Goal: Task Accomplishment & Management: Manage account settings

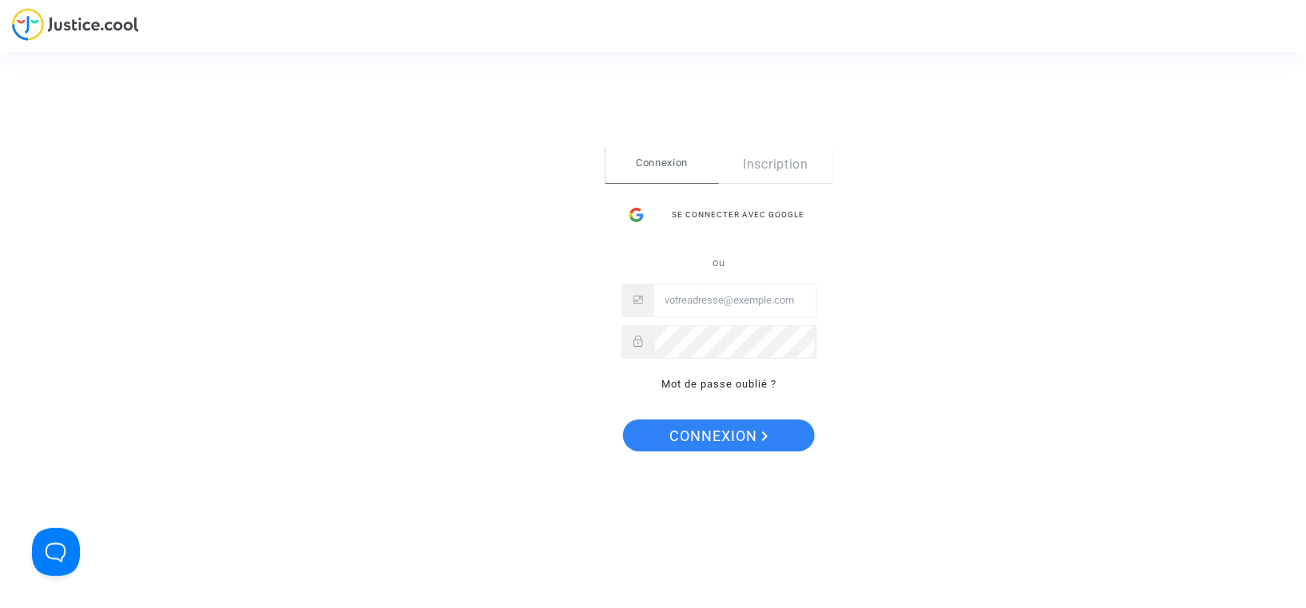
type input "[EMAIL_ADDRESS][DOMAIN_NAME]"
click at [702, 427] on span "Connexion" at bounding box center [719, 436] width 98 height 34
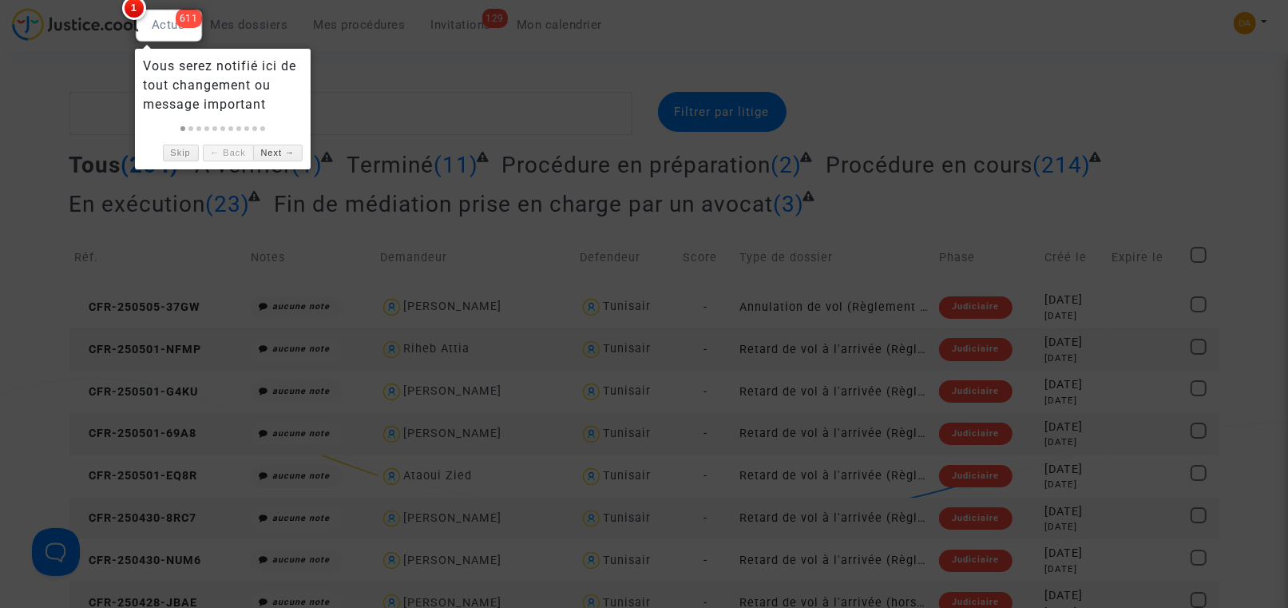
click at [187, 118] on div at bounding box center [223, 125] width 160 height 22
click at [55, 111] on div at bounding box center [644, 304] width 1288 height 608
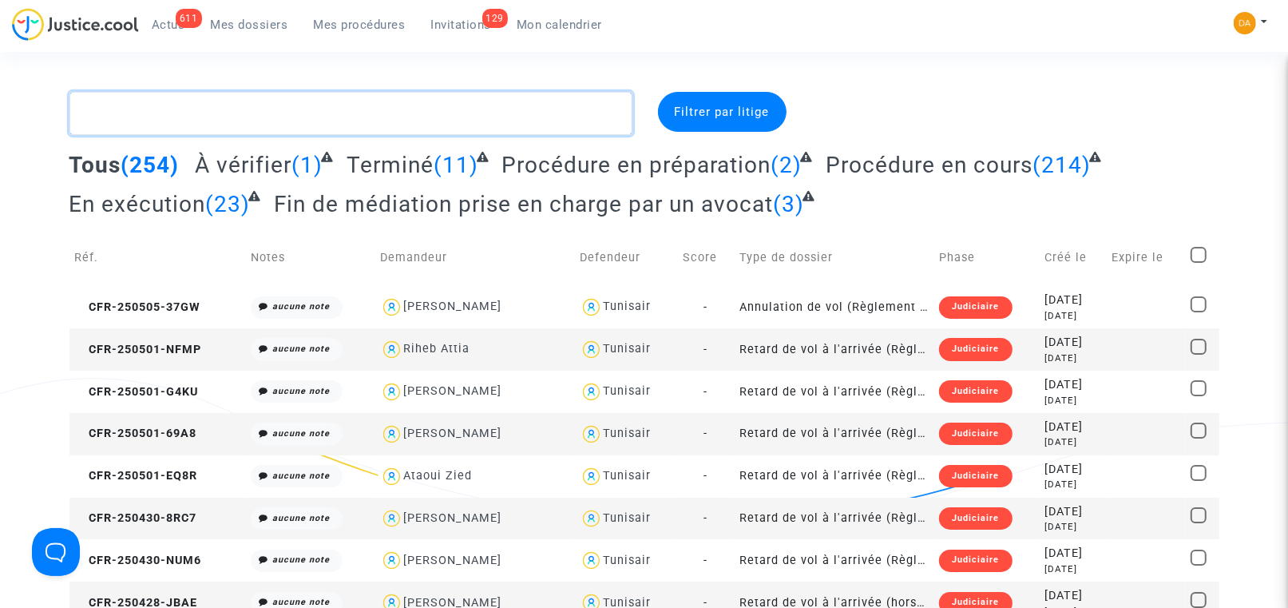
click at [180, 114] on textarea at bounding box center [350, 113] width 563 height 43
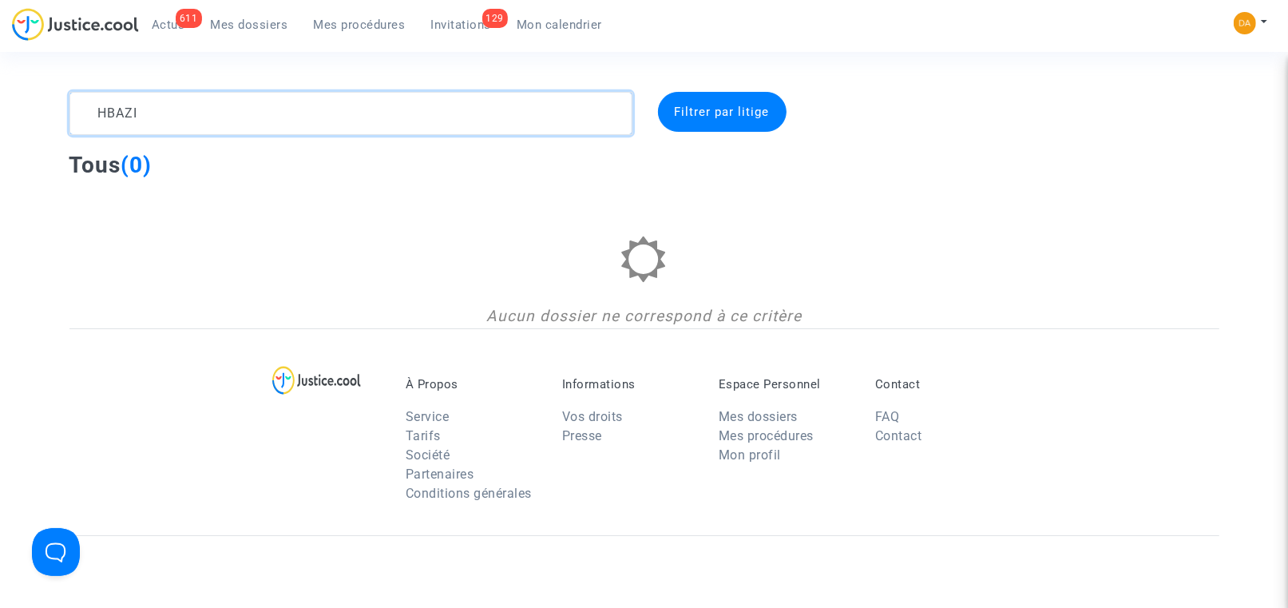
drag, startPoint x: 180, startPoint y: 114, endPoint x: 96, endPoint y: 99, distance: 85.2
click at [96, 99] on textarea at bounding box center [350, 113] width 563 height 43
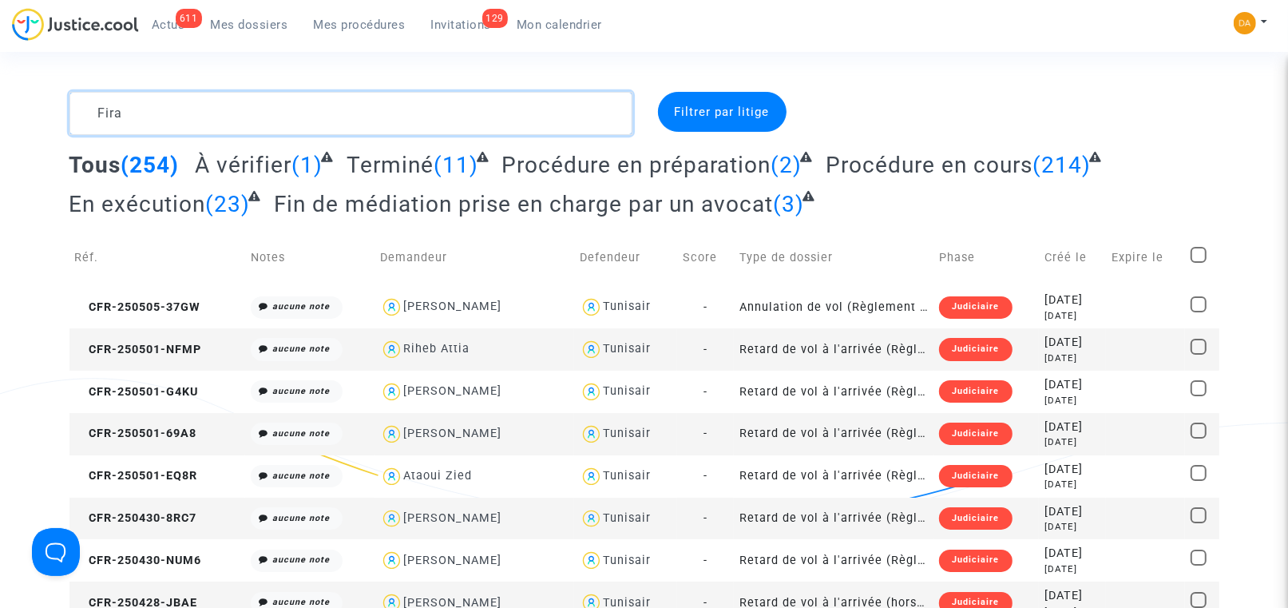
type textarea "Firas"
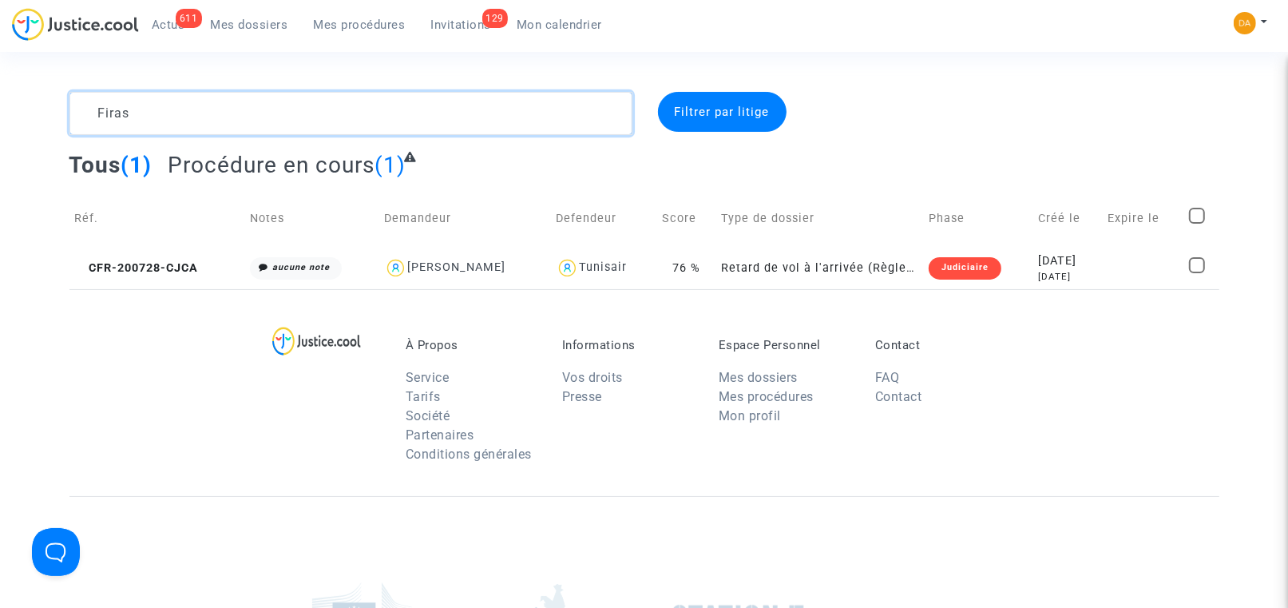
drag, startPoint x: 145, startPoint y: 115, endPoint x: 85, endPoint y: 107, distance: 59.6
click at [85, 107] on textarea at bounding box center [350, 113] width 563 height 43
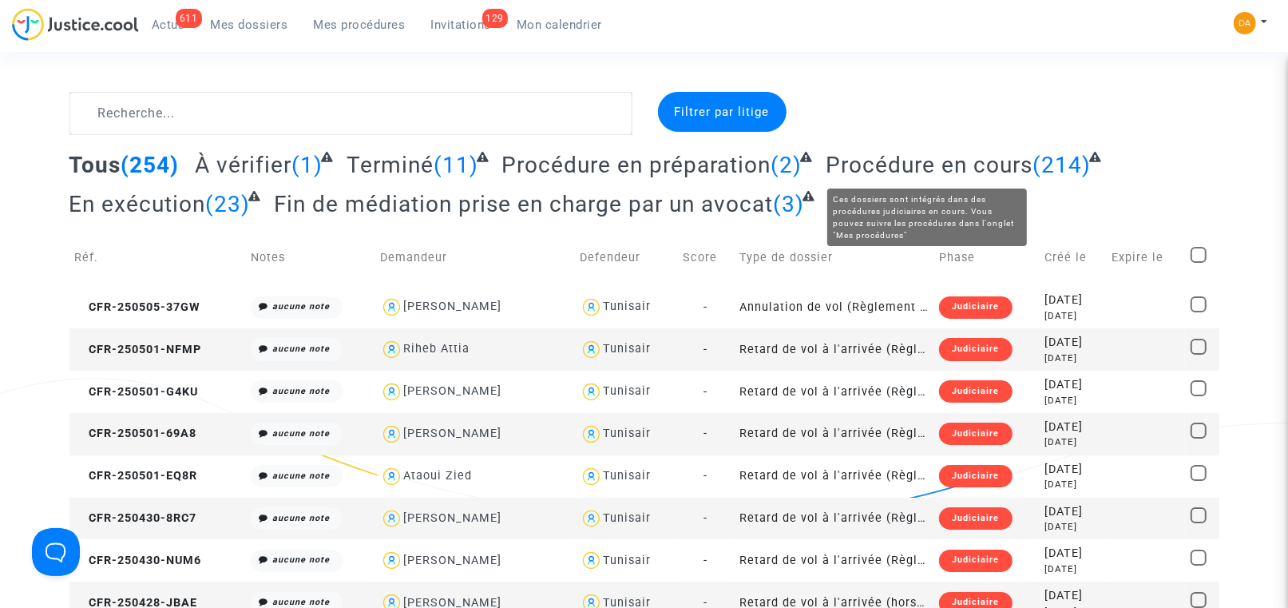
click at [925, 166] on span "Procédure en cours" at bounding box center [929, 165] width 207 height 26
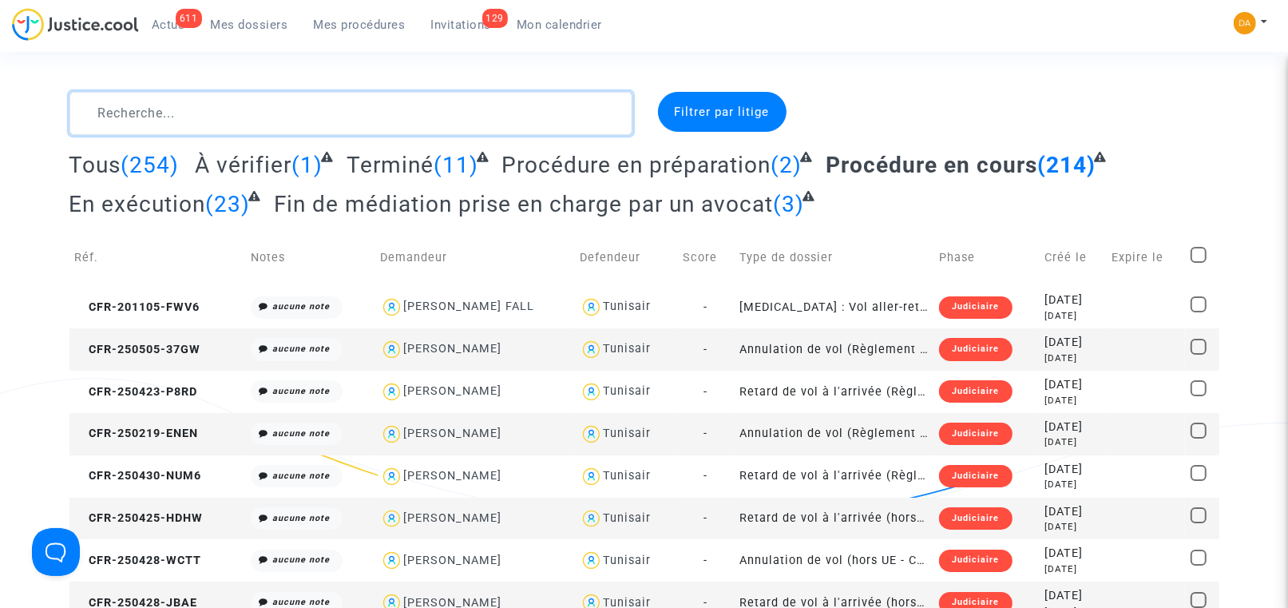
click at [177, 105] on textarea at bounding box center [350, 113] width 563 height 43
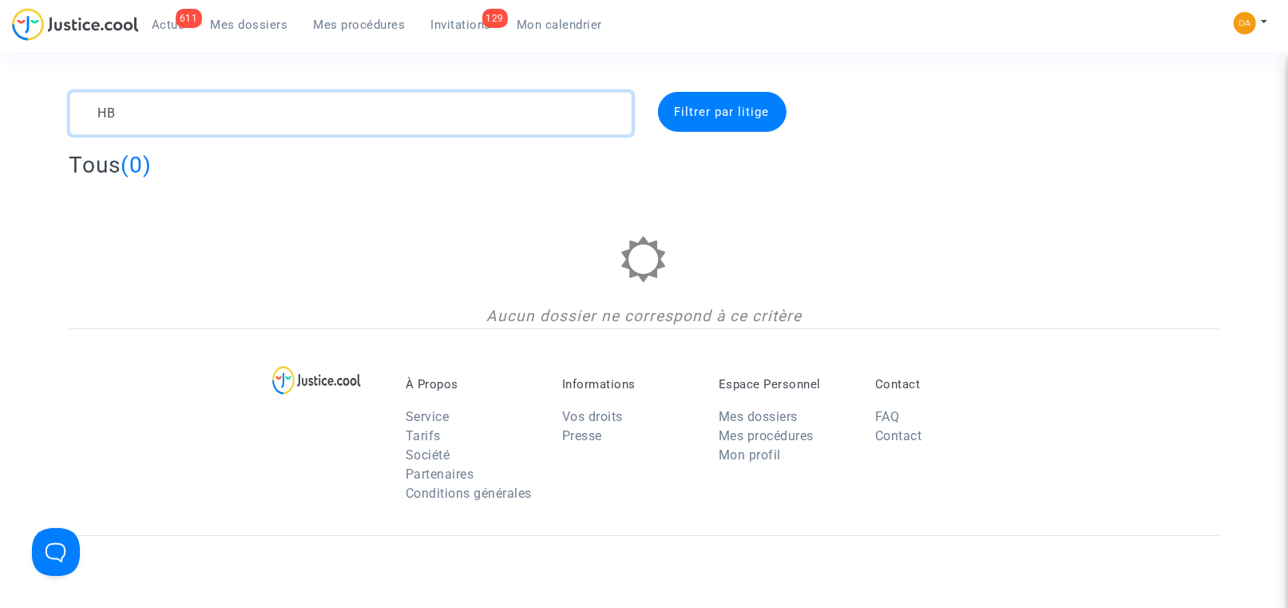
type textarea "H"
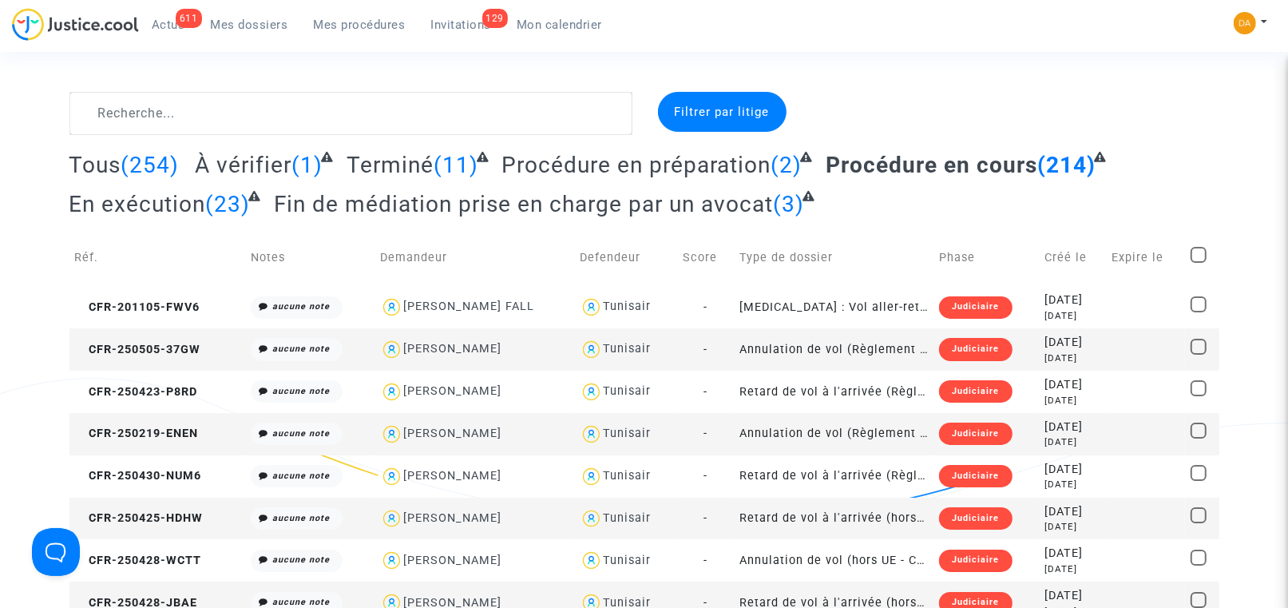
click at [466, 20] on span "Invitations" at bounding box center [461, 25] width 61 height 14
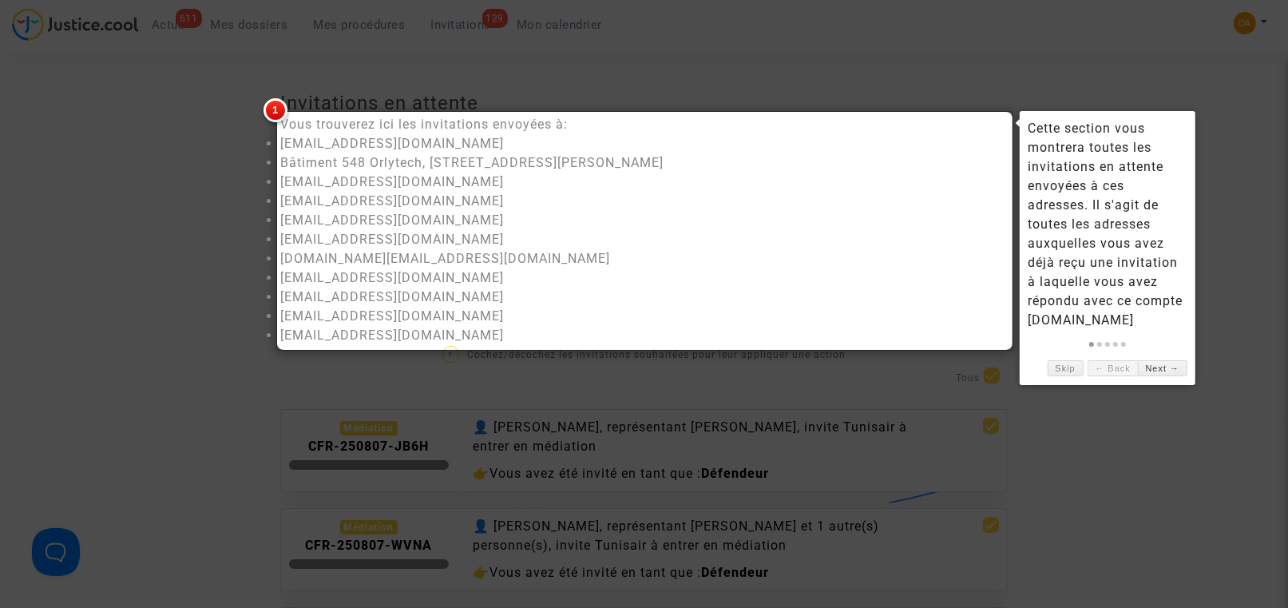
click at [137, 190] on div at bounding box center [644, 304] width 1288 height 608
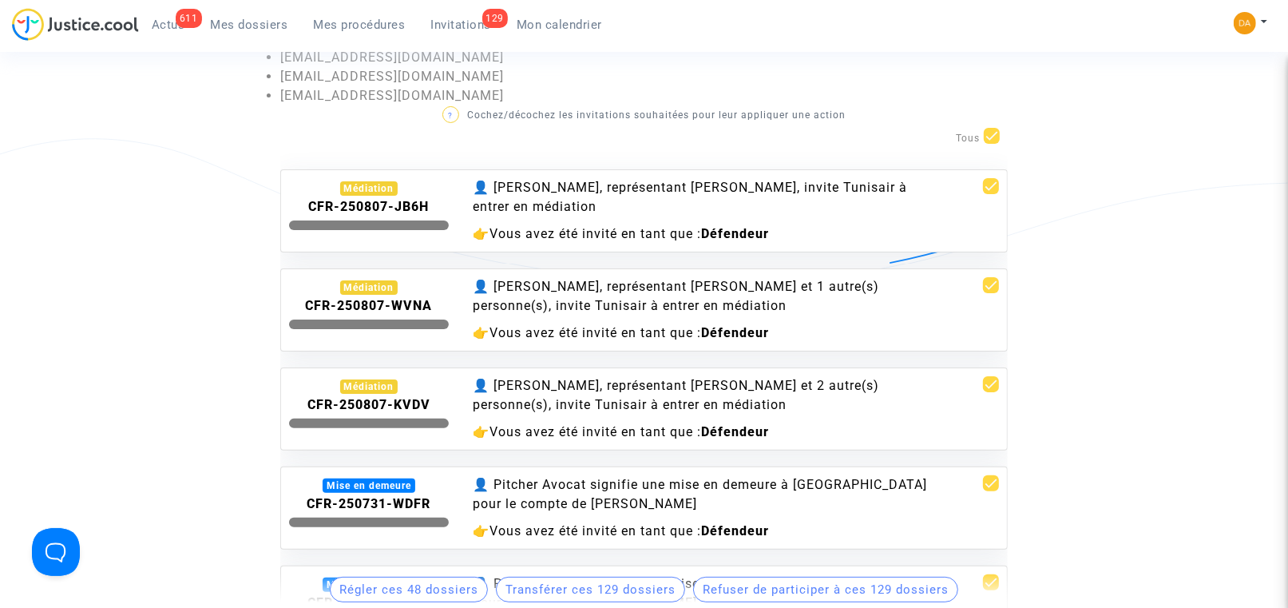
click at [996, 135] on span at bounding box center [992, 136] width 16 height 16
click at [992, 144] on input "checkbox" at bounding box center [991, 144] width 1 height 1
checkbox input "false"
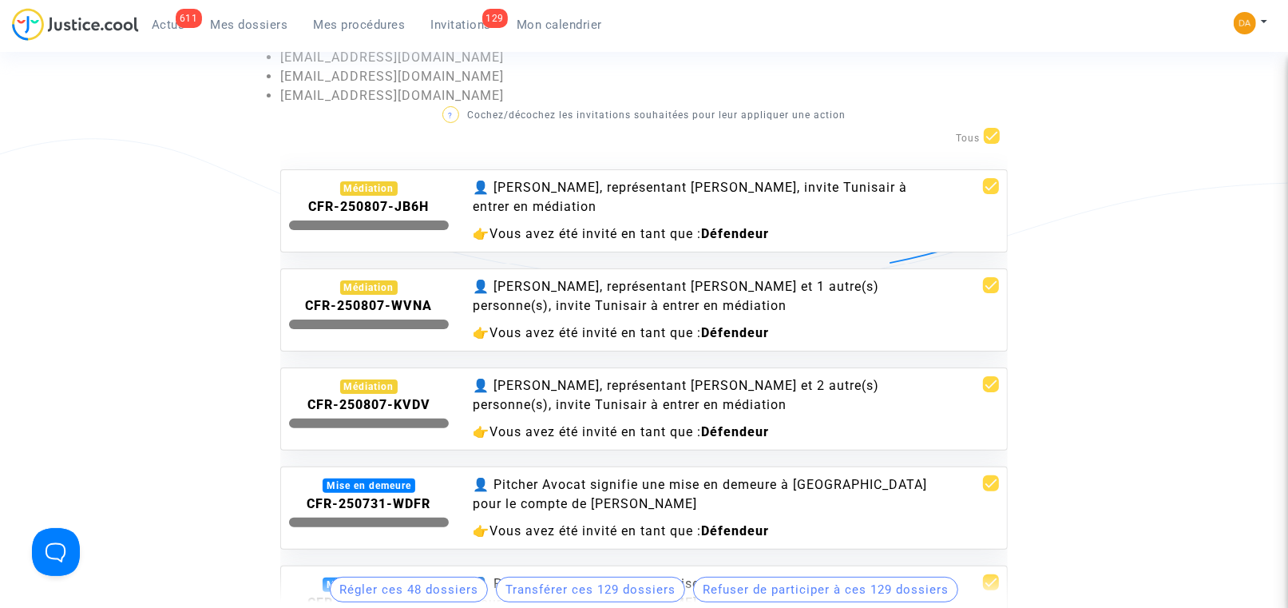
checkbox input "false"
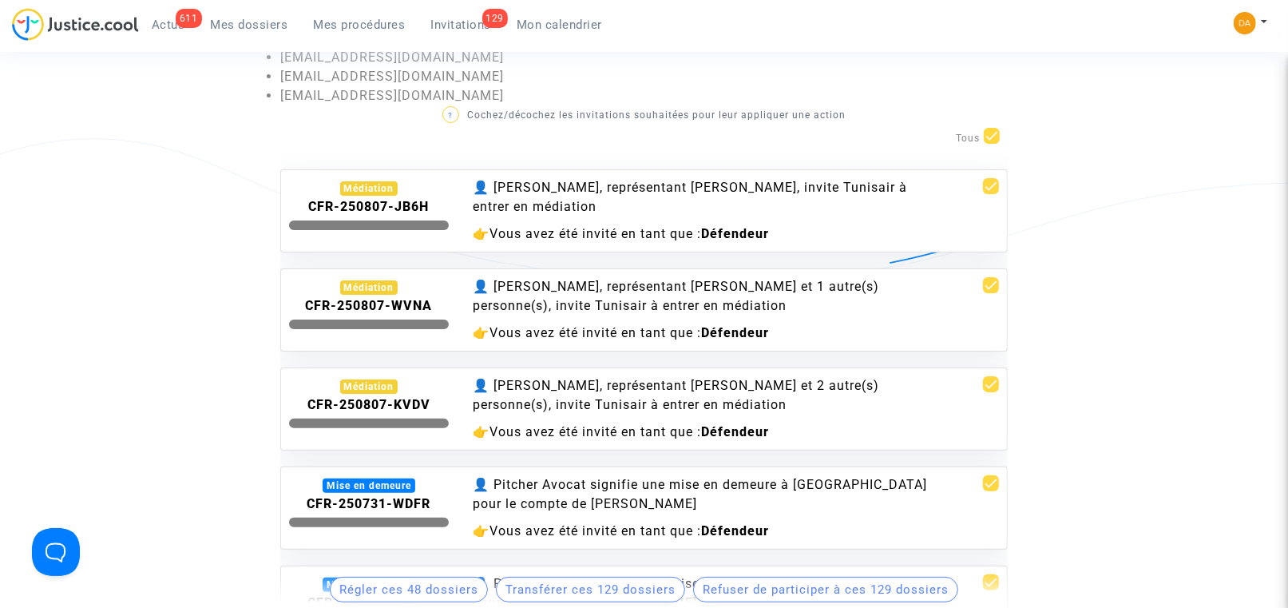
checkbox input "false"
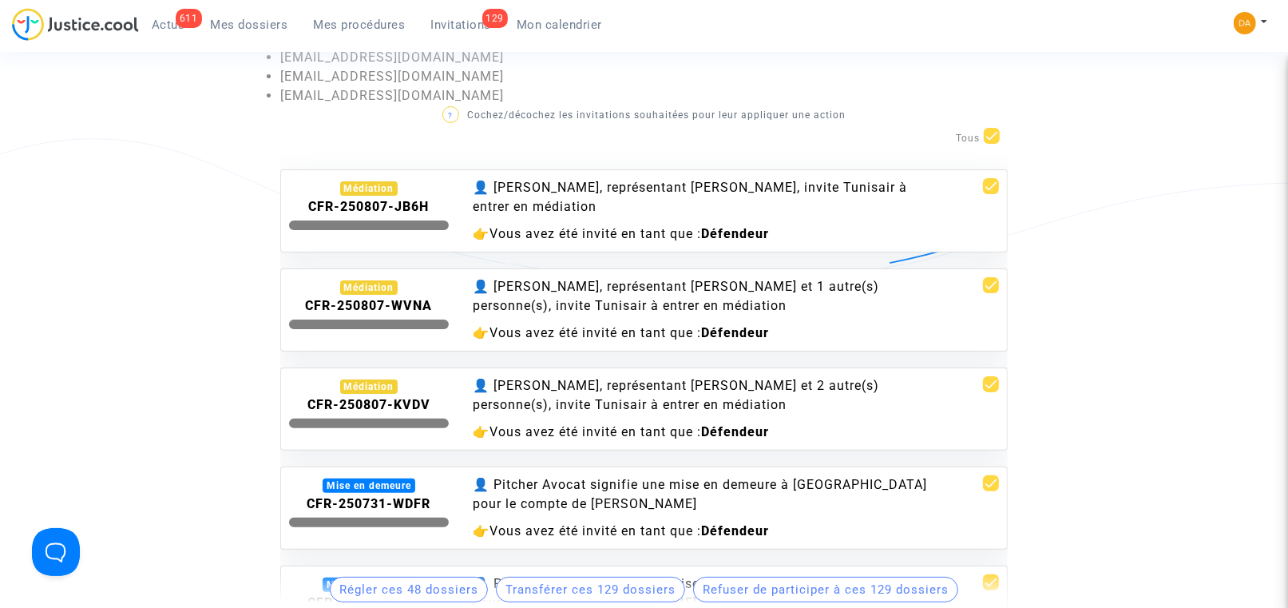
checkbox input "false"
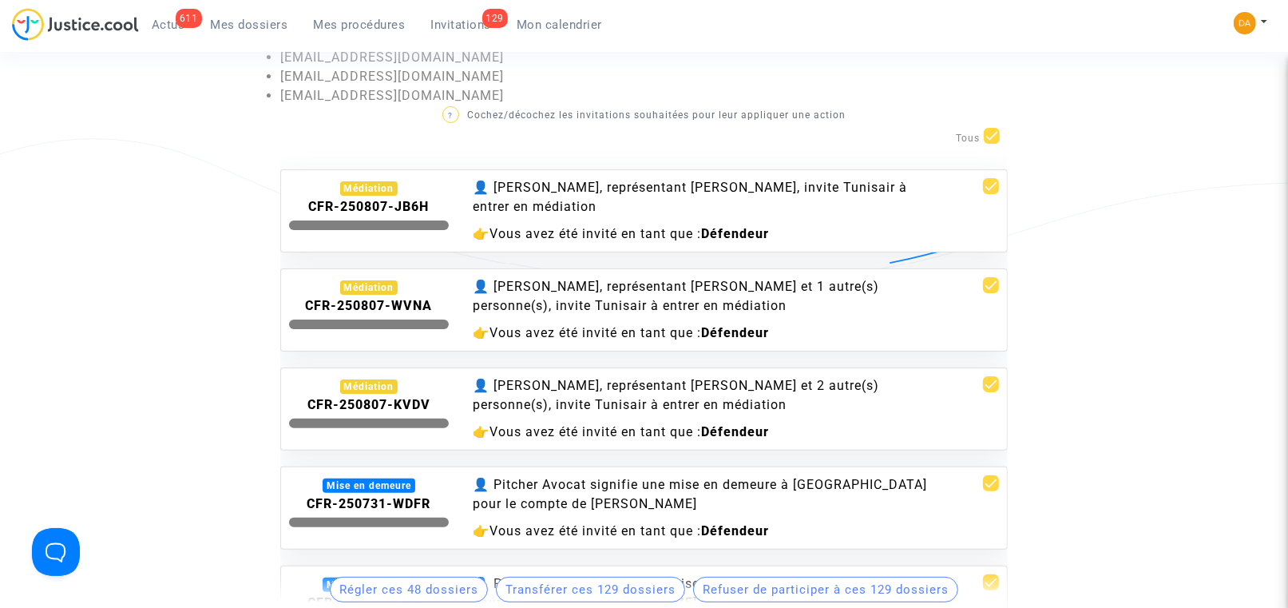
checkbox input "false"
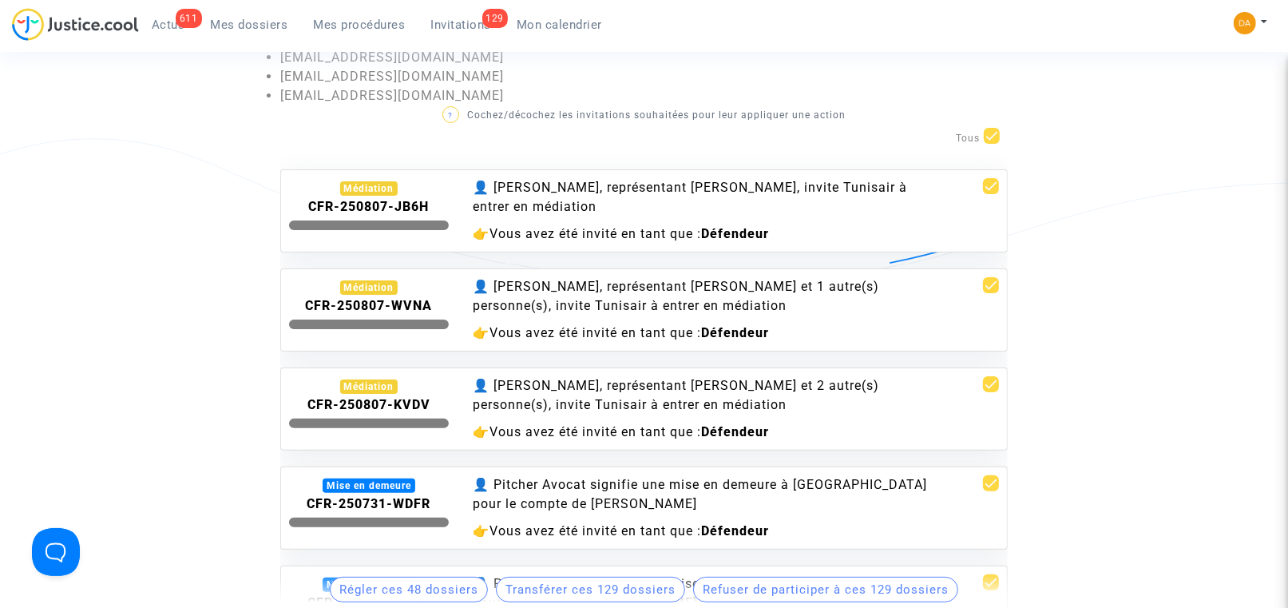
checkbox input "false"
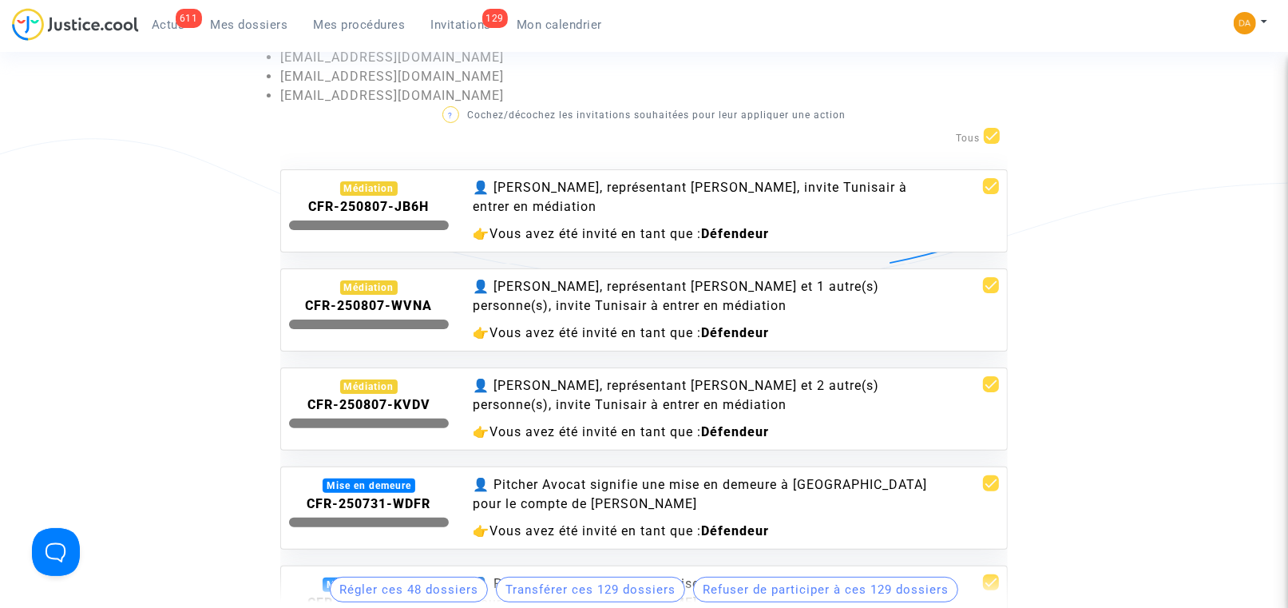
checkbox input "false"
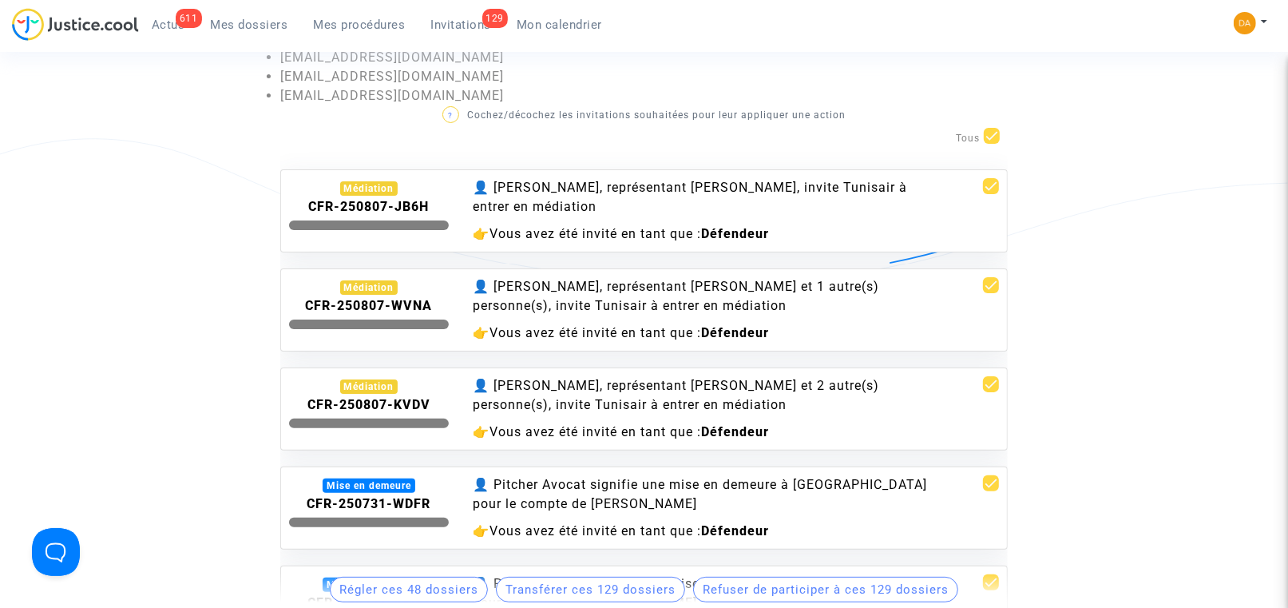
checkbox input "false"
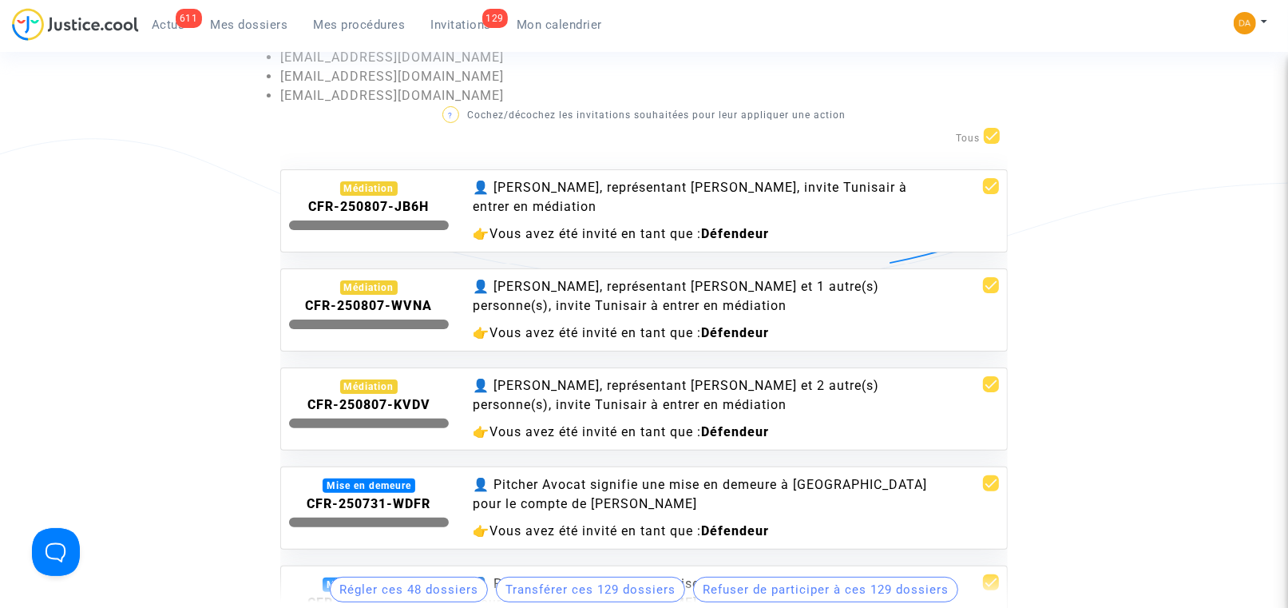
checkbox input "false"
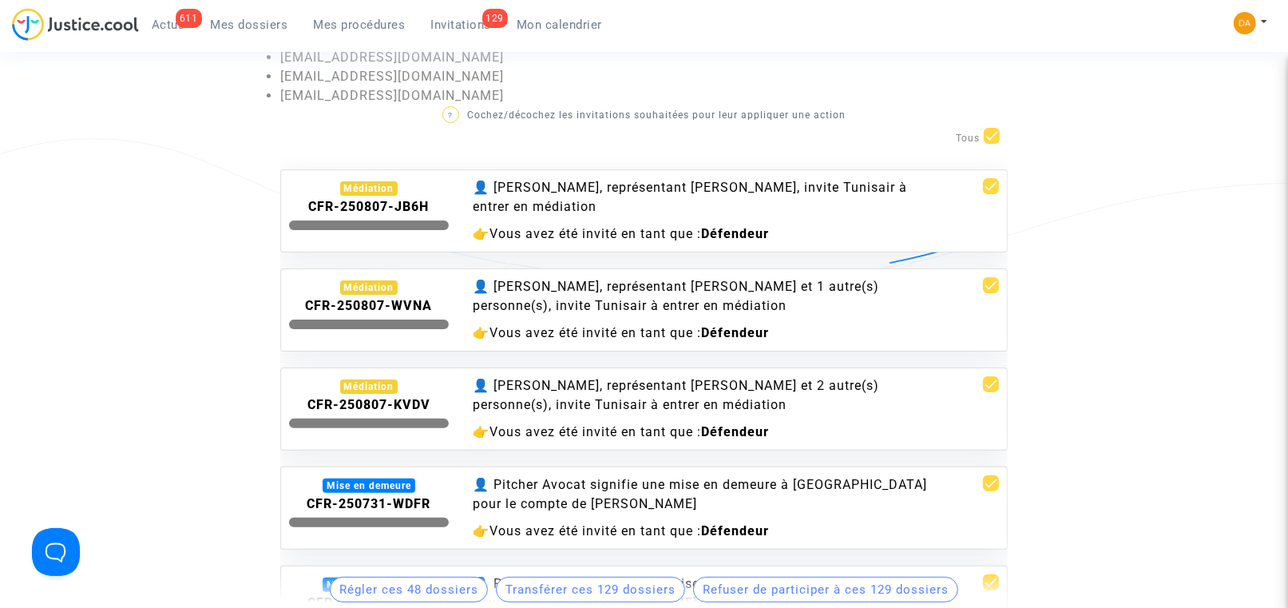
checkbox input "false"
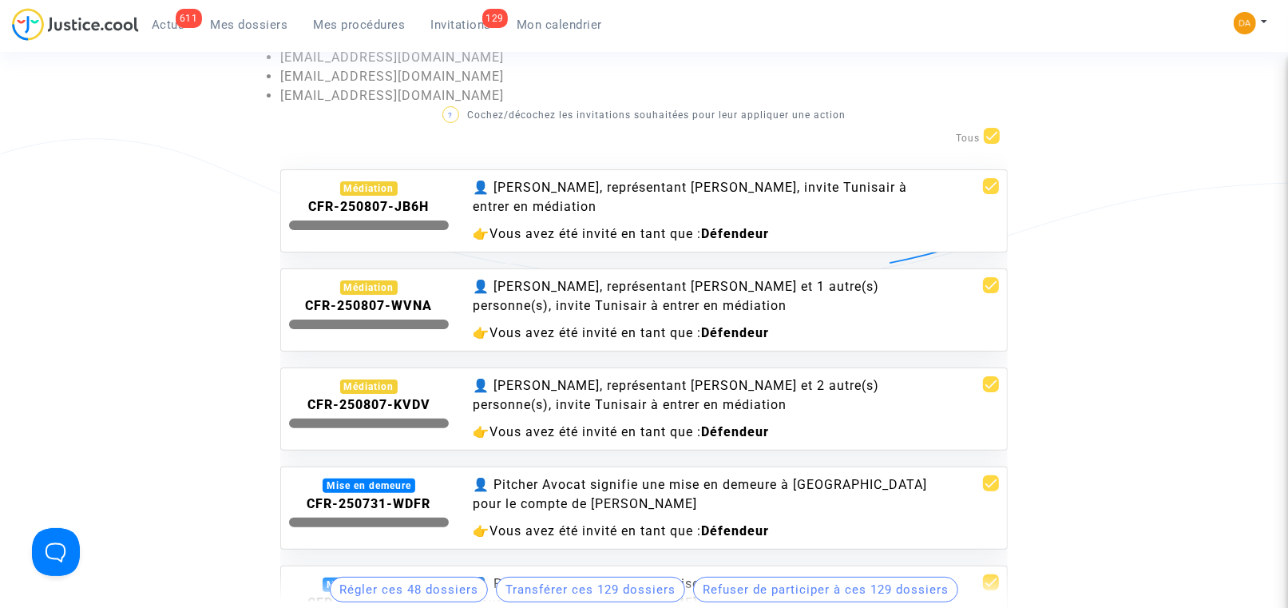
checkbox input "false"
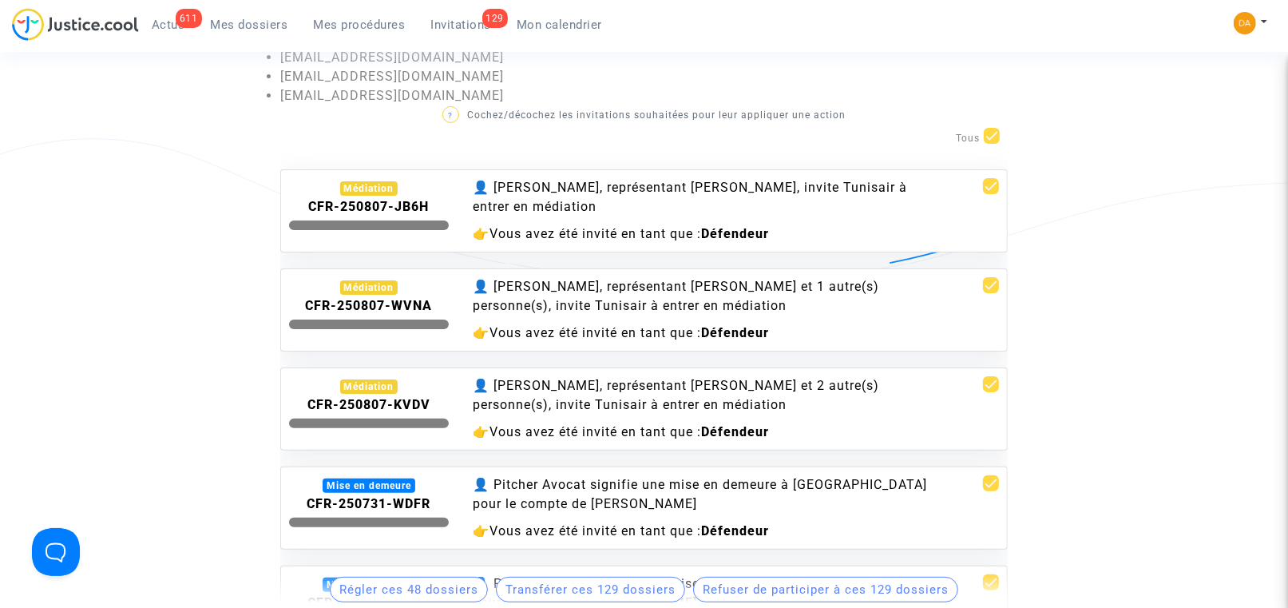
checkbox input "false"
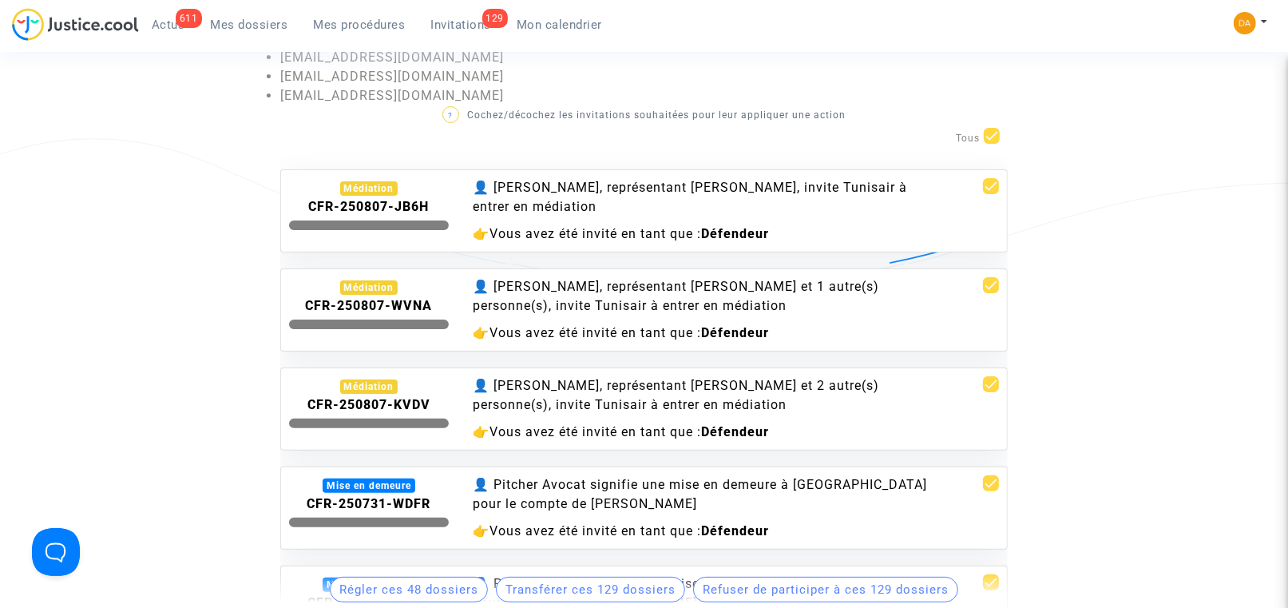
checkbox input "false"
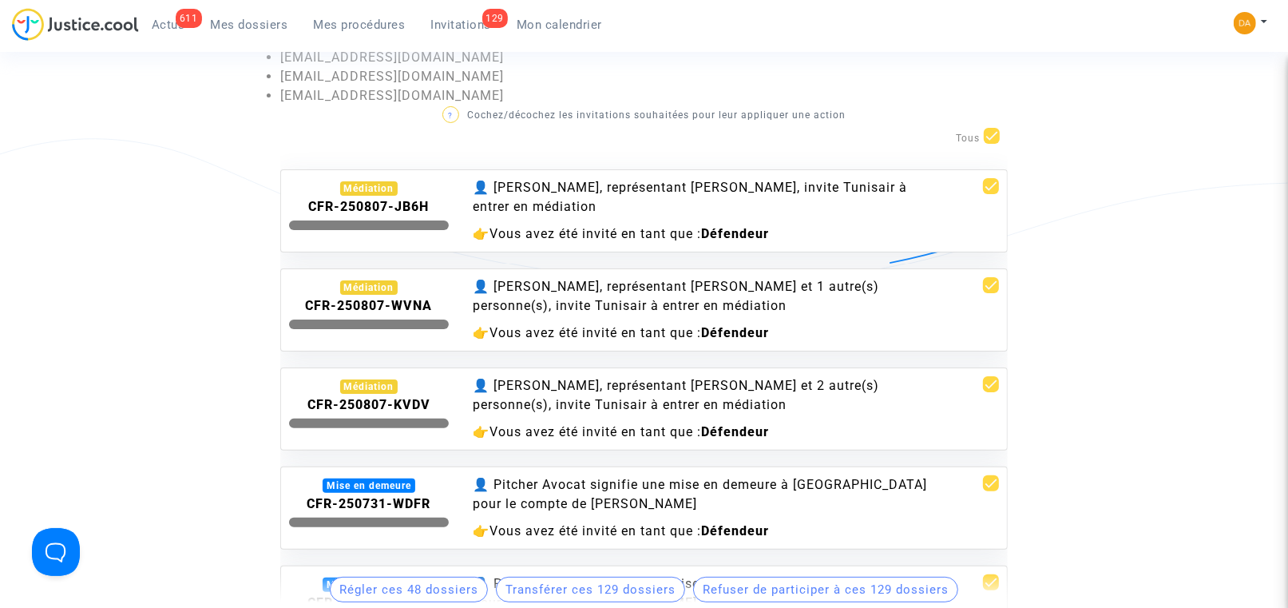
checkbox input "false"
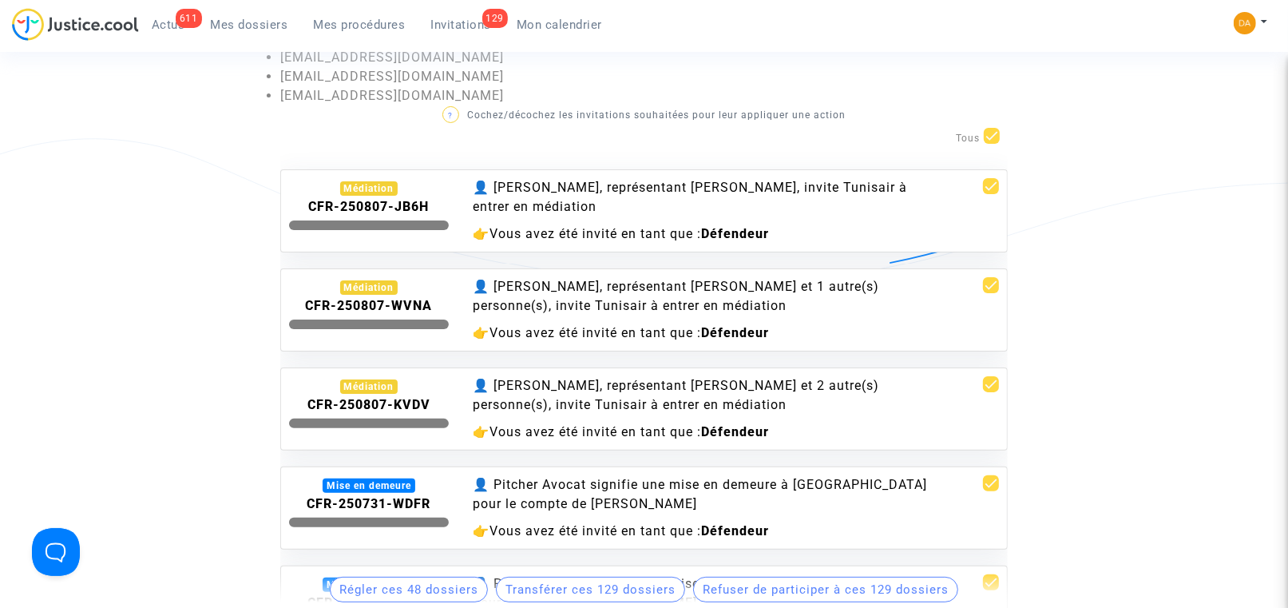
checkbox input "false"
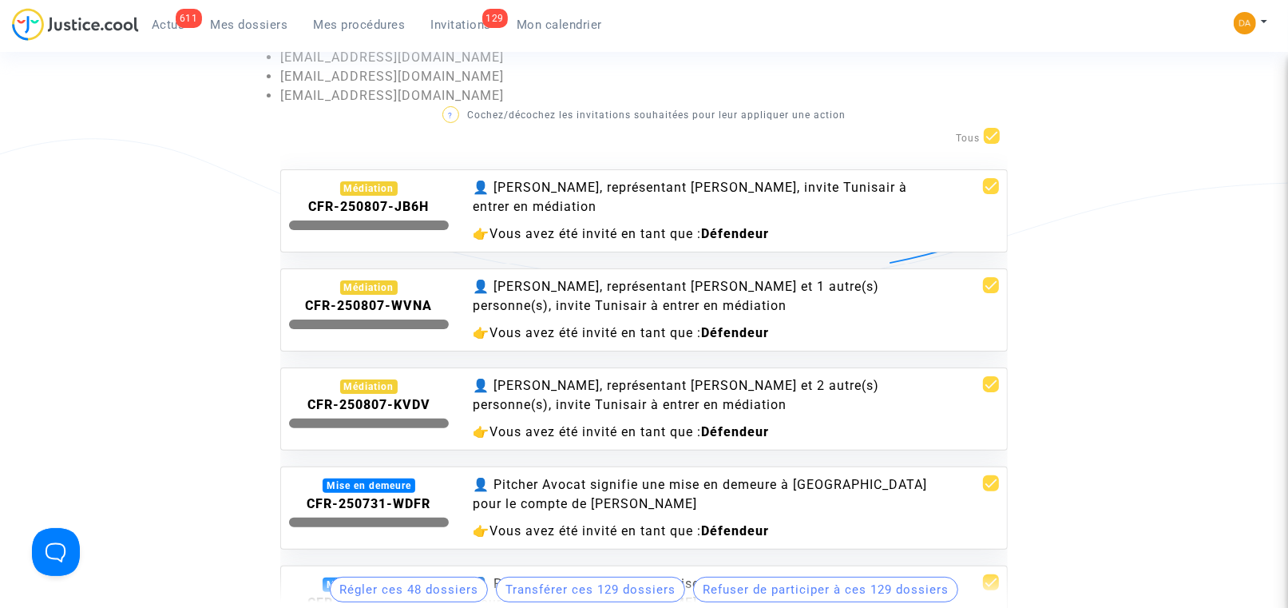
checkbox input "false"
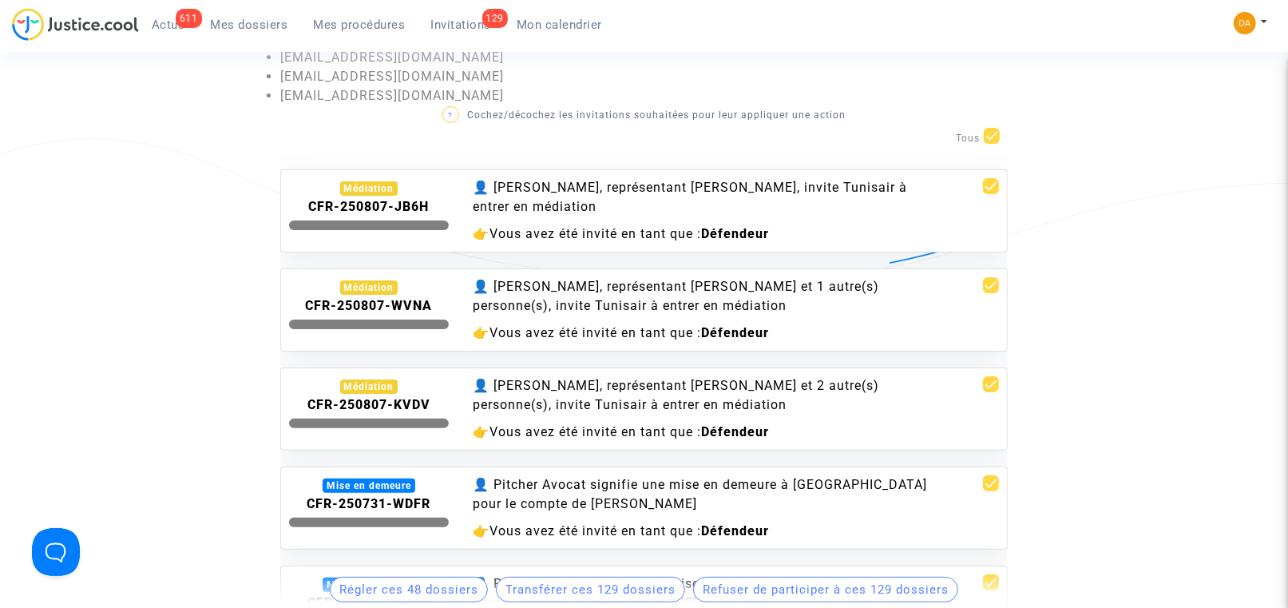
checkbox input "false"
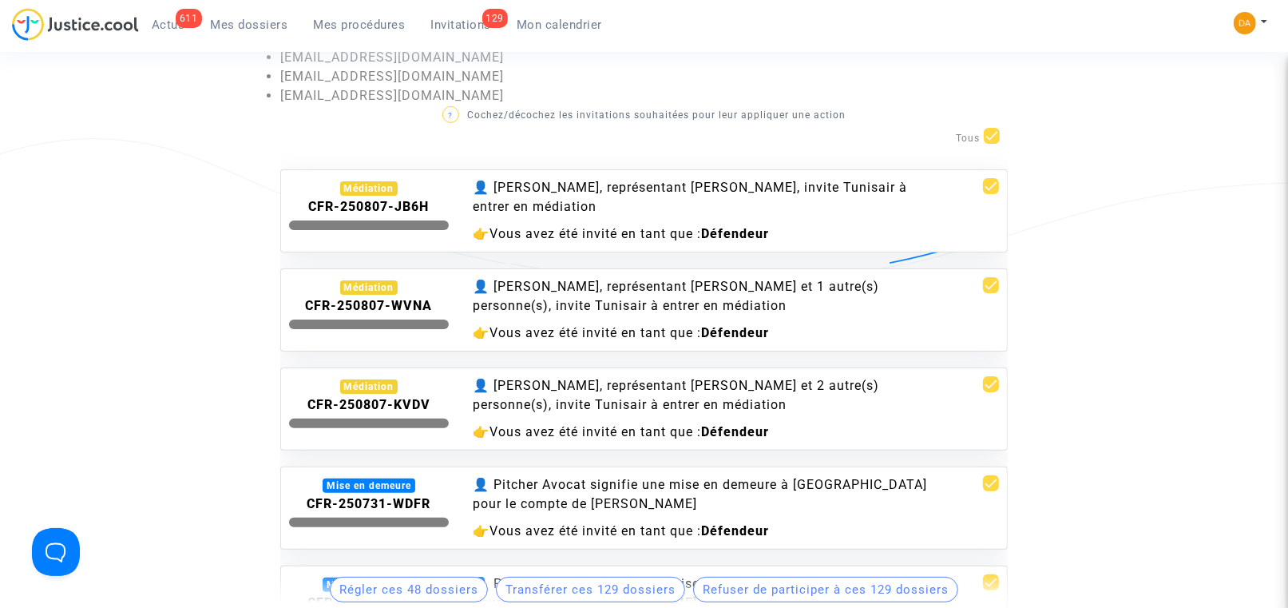
checkbox input "false"
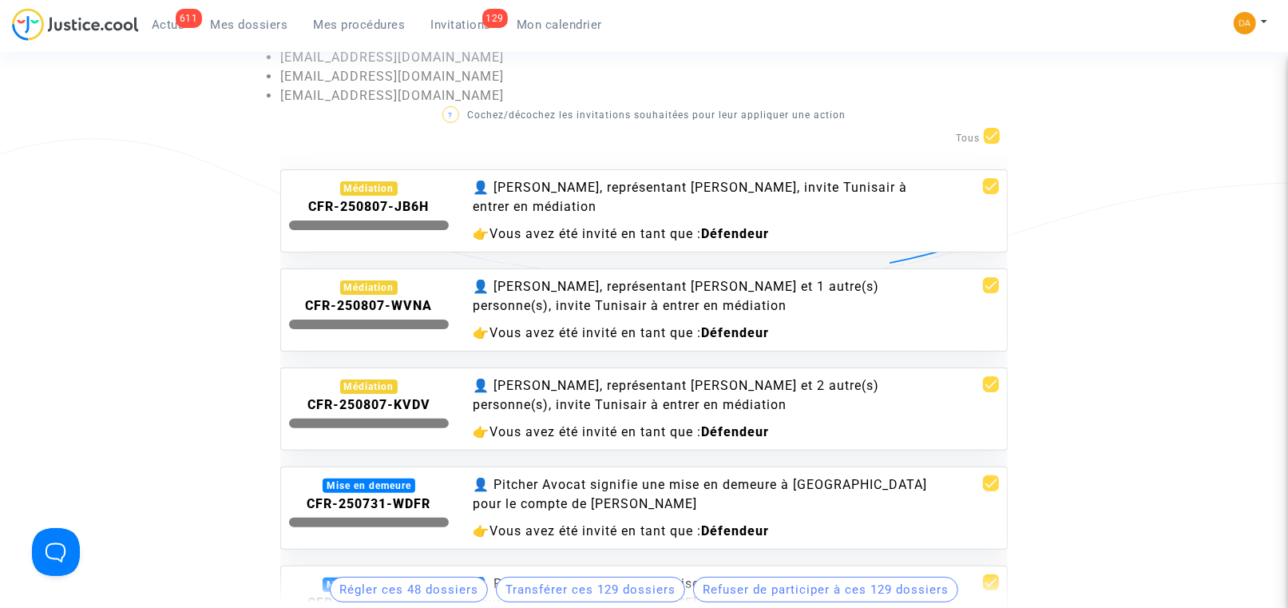
checkbox input "false"
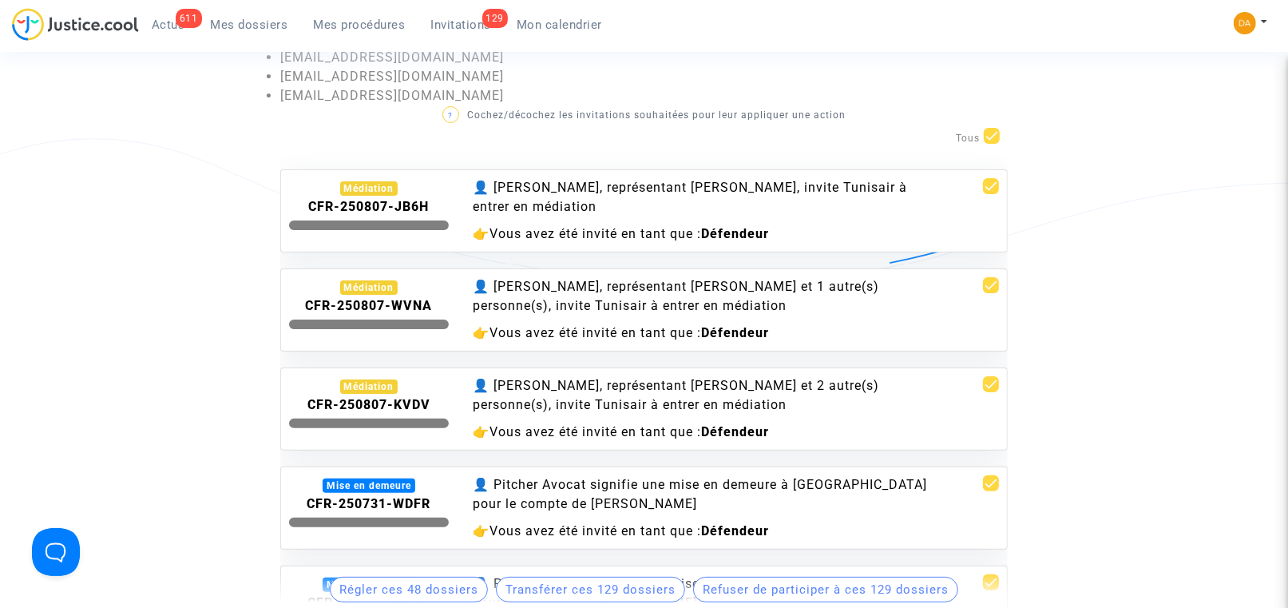
checkbox input "false"
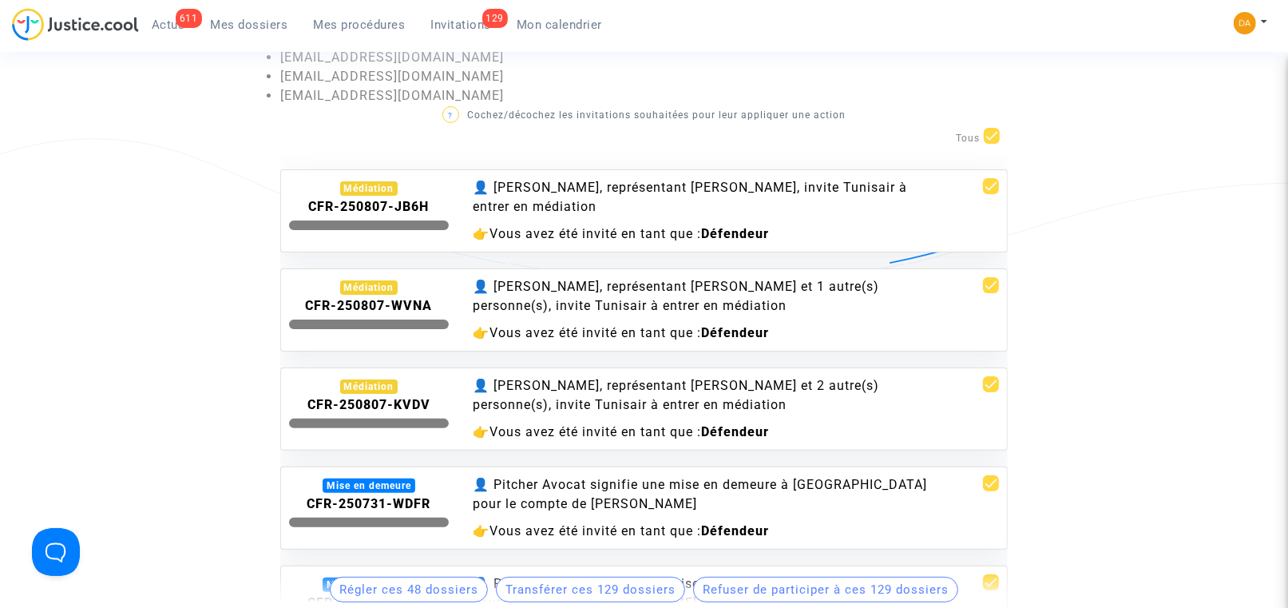
checkbox input "false"
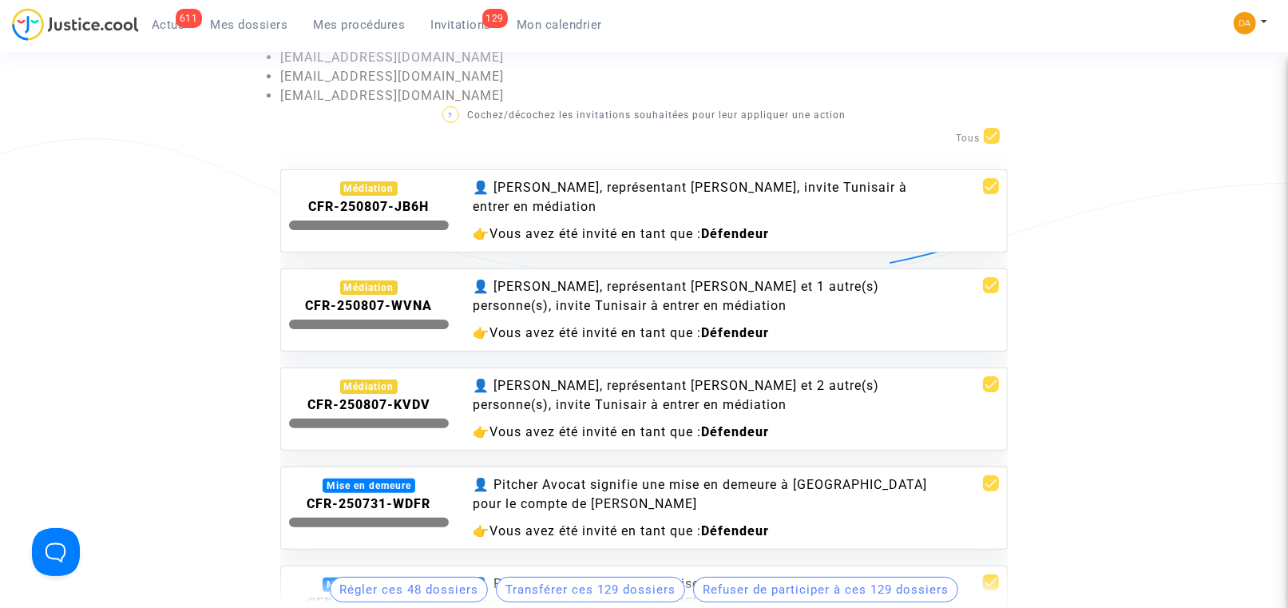
checkbox input "false"
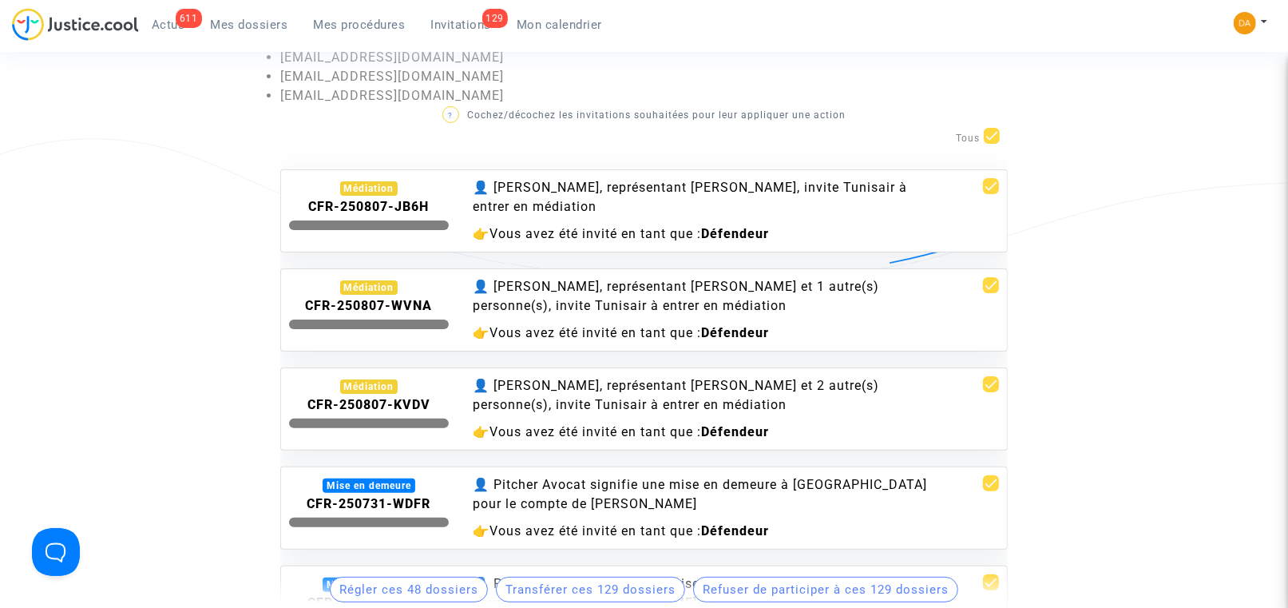
checkbox input "false"
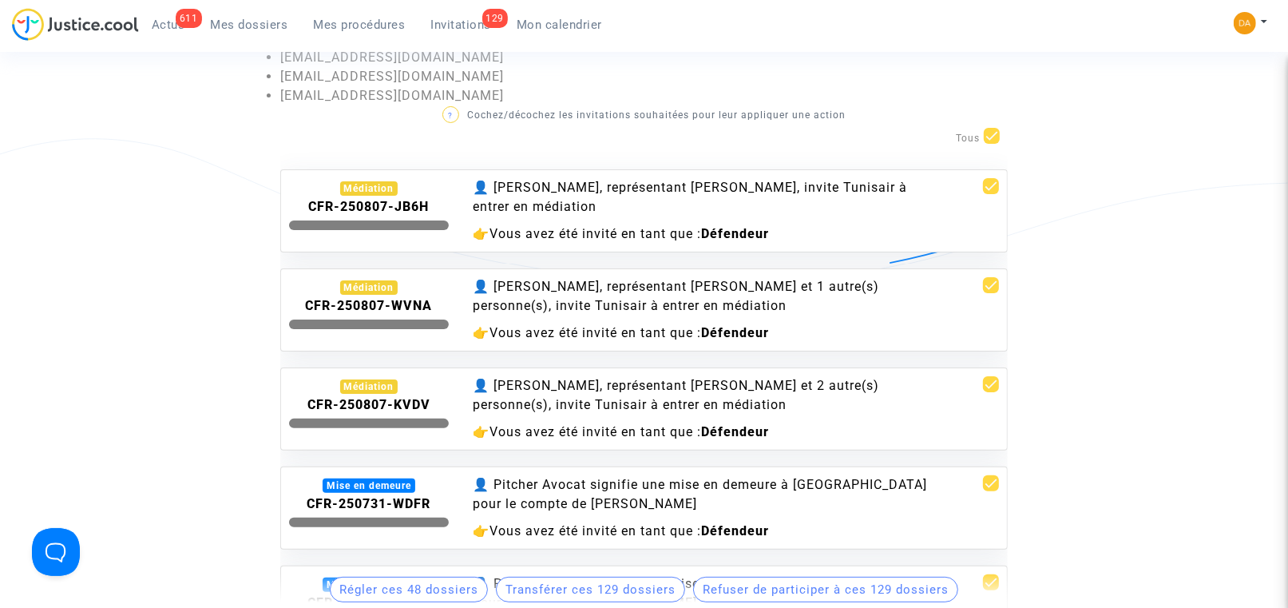
checkbox input "false"
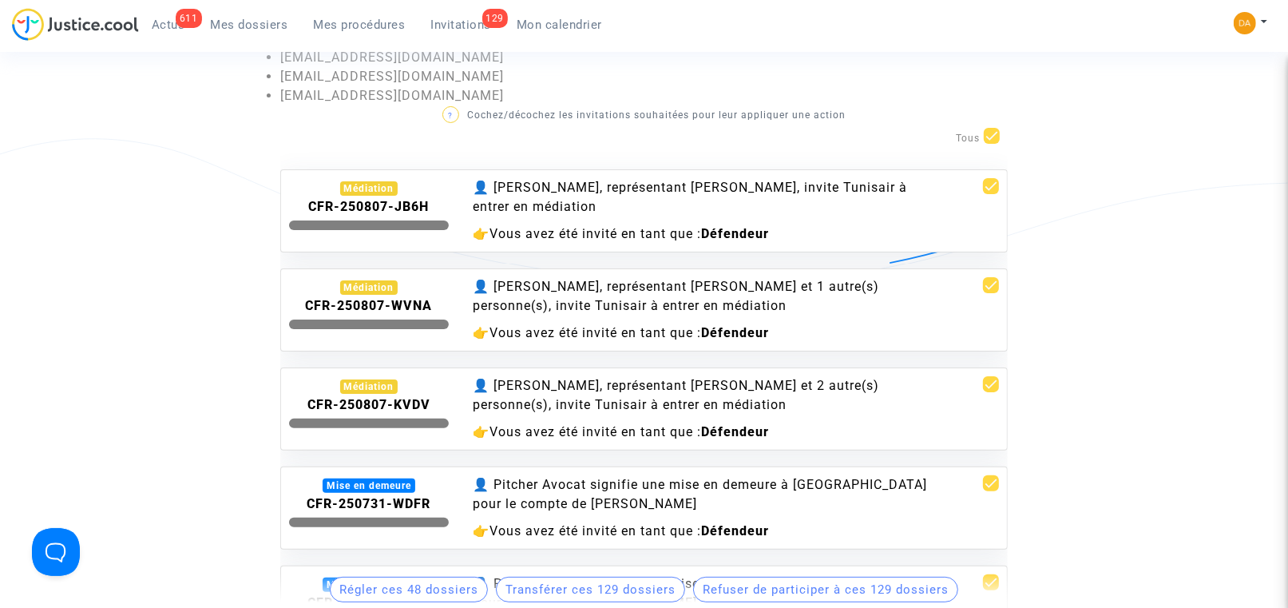
checkbox input "false"
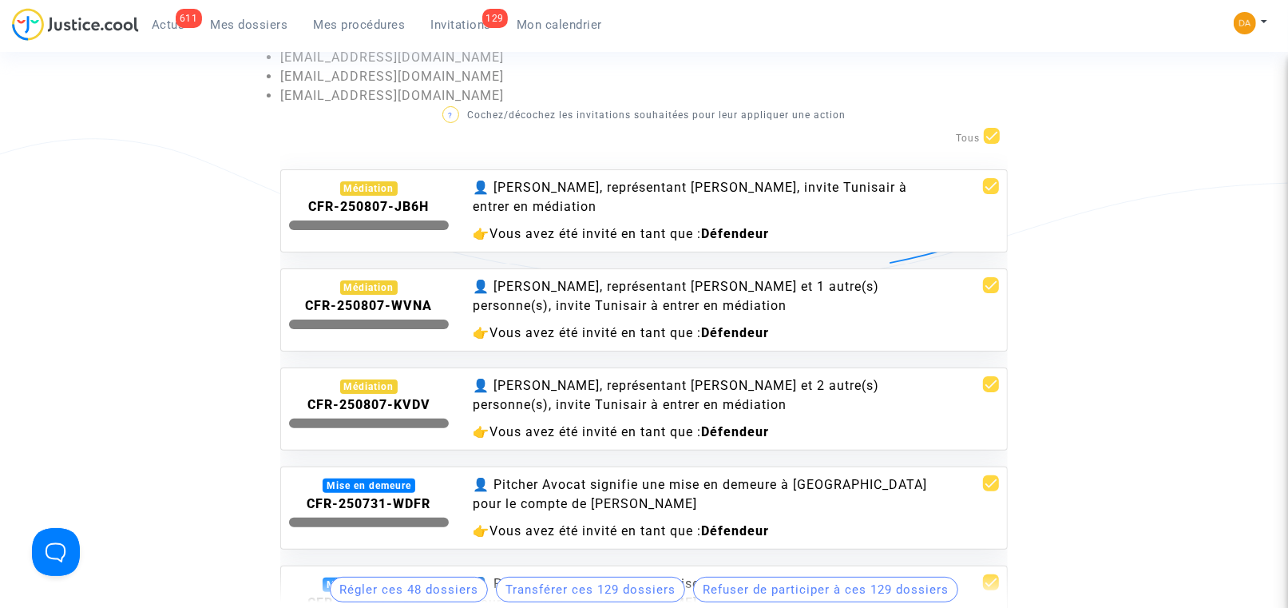
checkbox input "false"
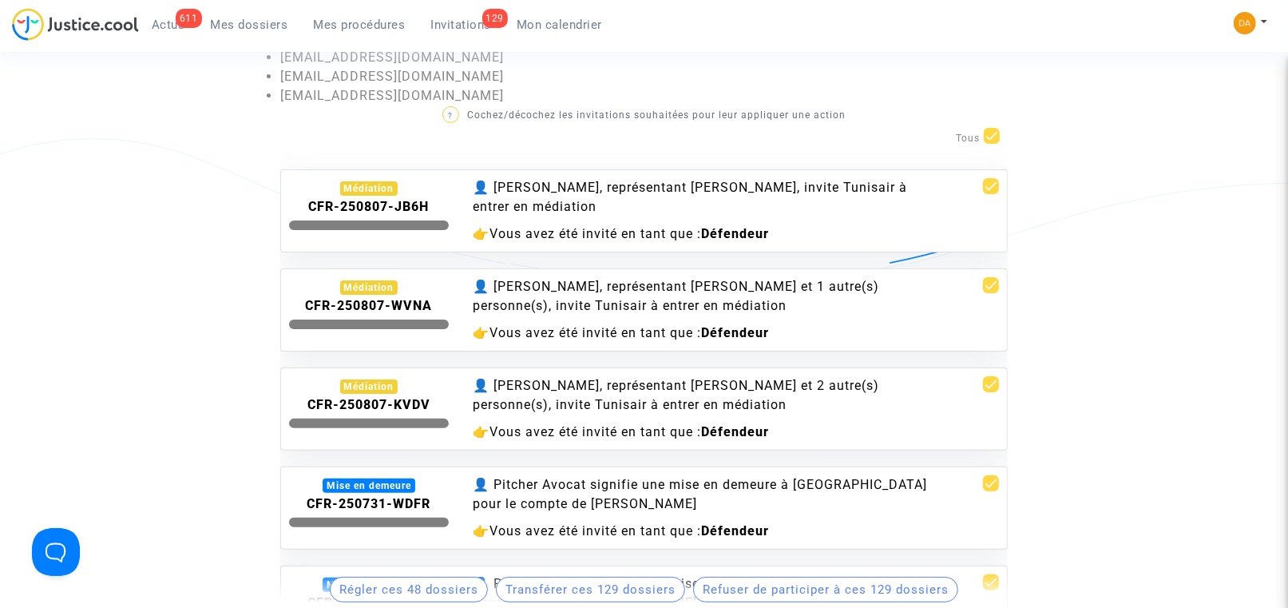
checkbox input "false"
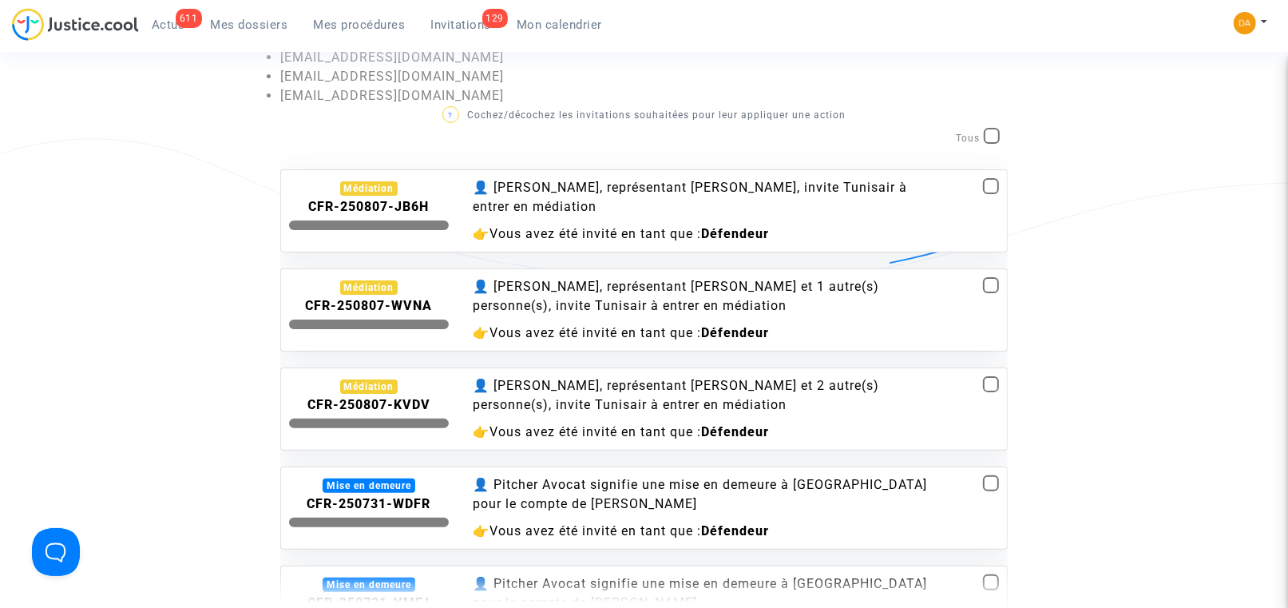
click at [636, 195] on div "👤 [PERSON_NAME], représentant [PERSON_NAME], invite Tunisair à entrer en médiat…" at bounding box center [706, 197] width 466 height 38
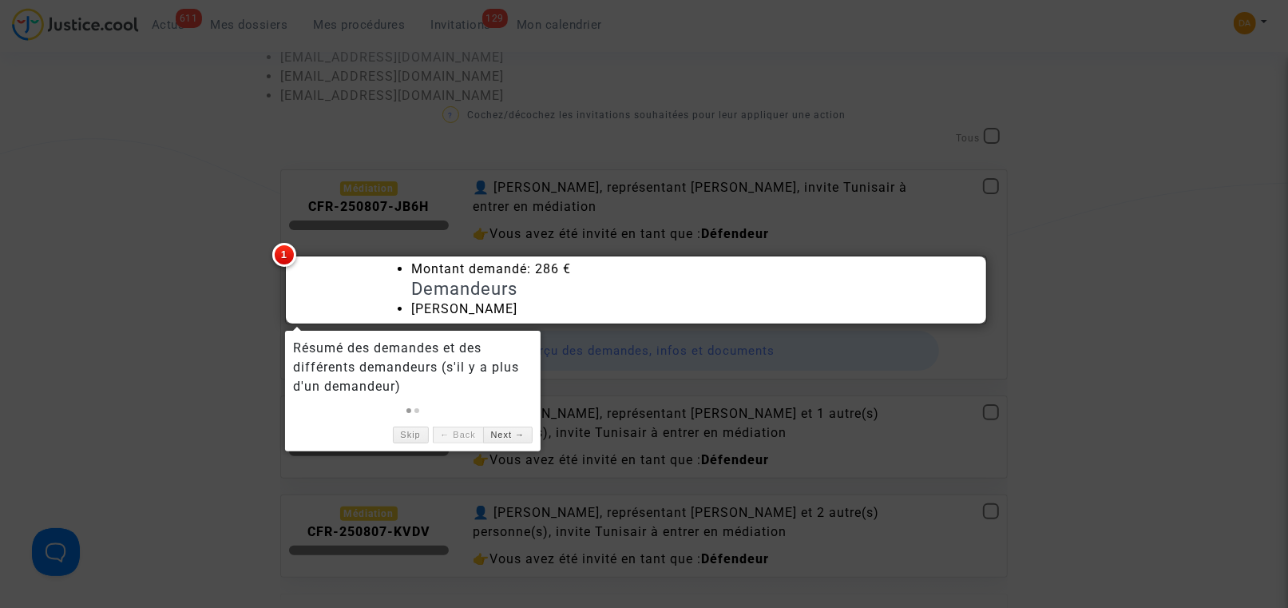
click at [174, 279] on div at bounding box center [644, 304] width 1288 height 608
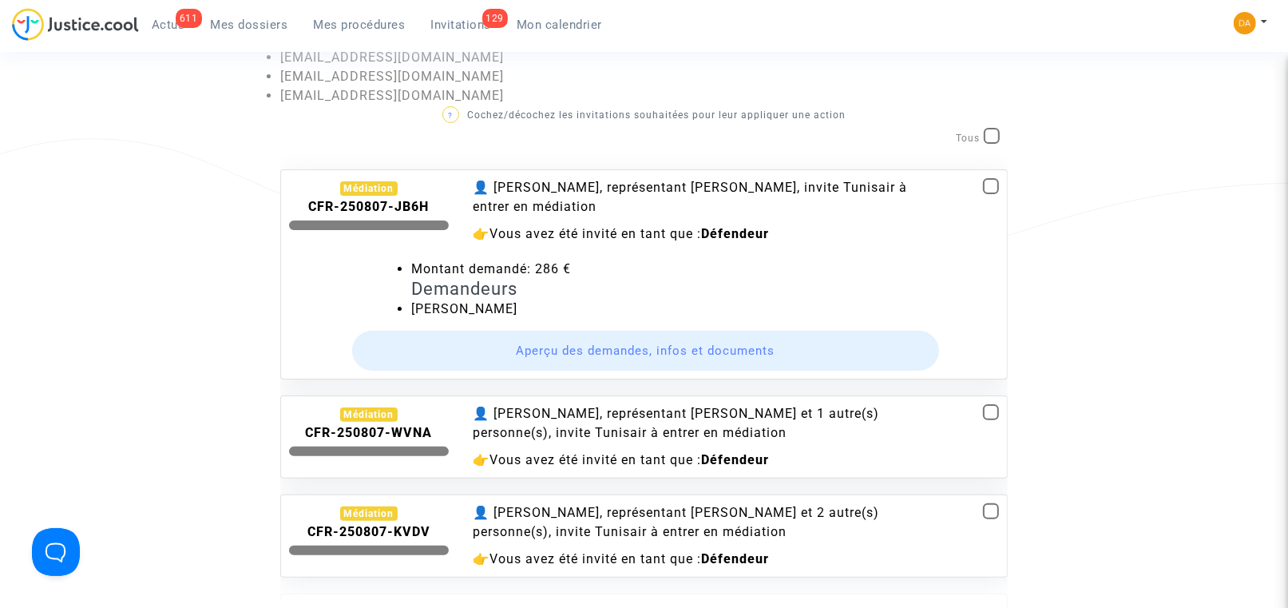
click at [621, 352] on button "Aperçu des demandes, infos et documents" at bounding box center [646, 351] width 588 height 40
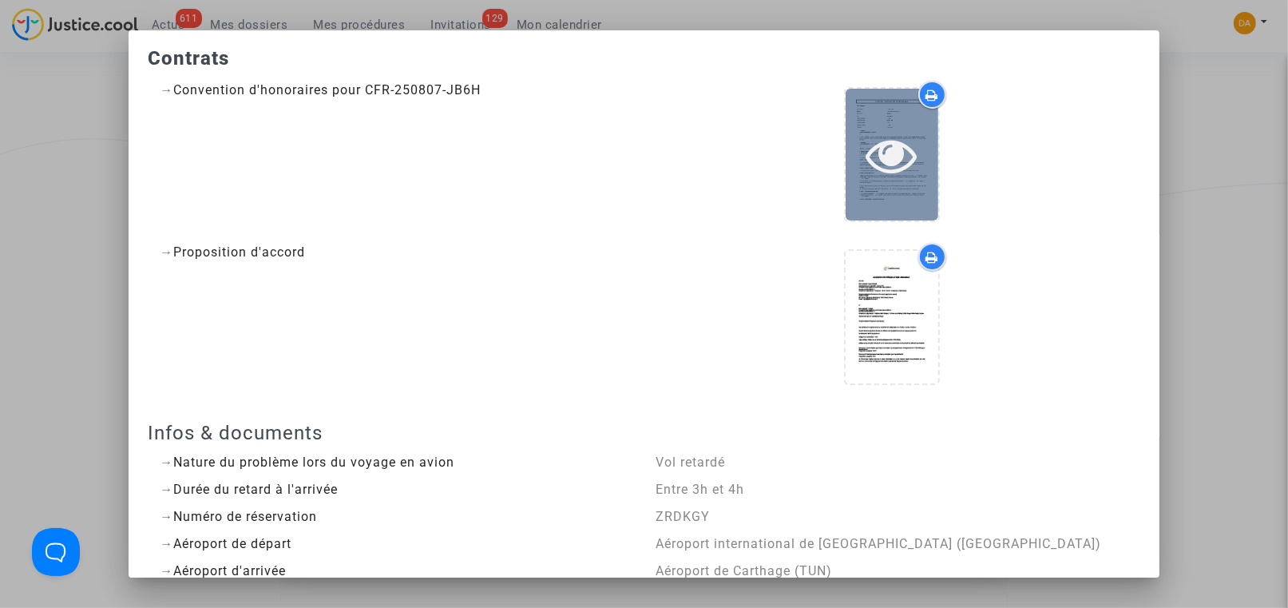
click at [870, 125] on div at bounding box center [892, 155] width 93 height 132
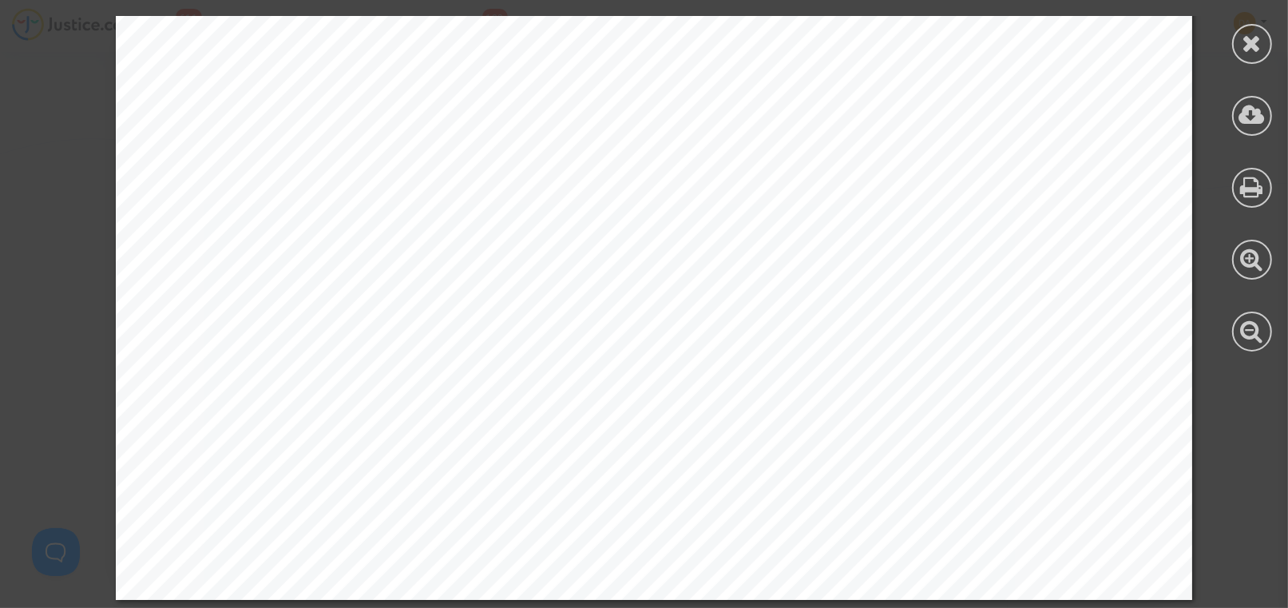
scroll to position [1891, 0]
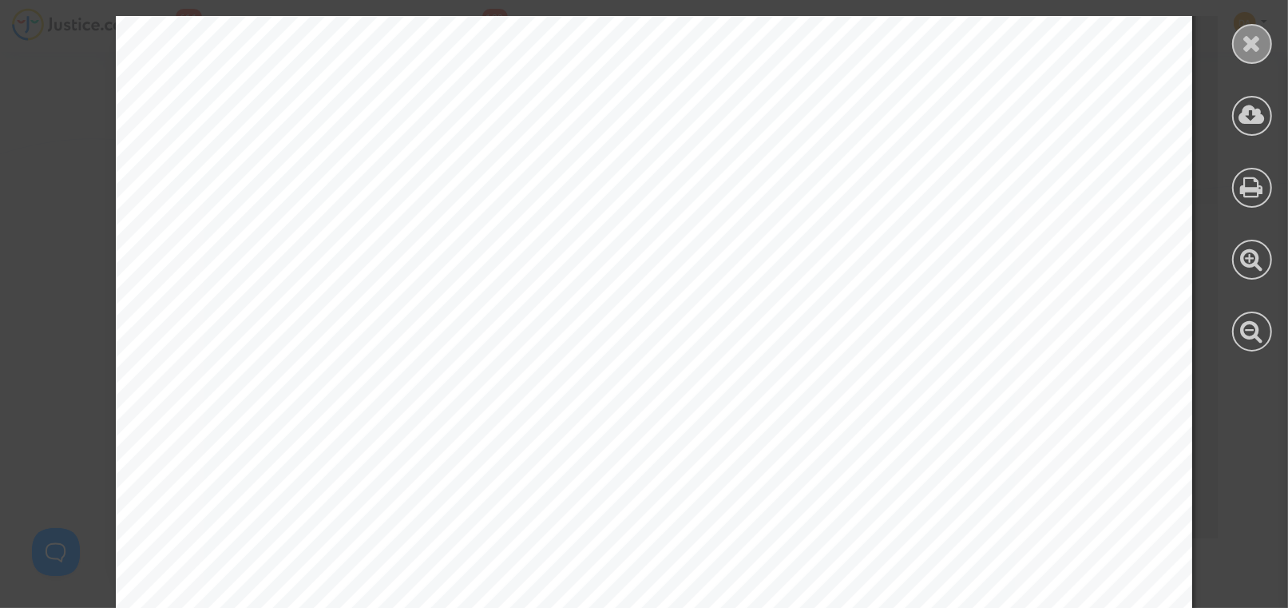
click at [1259, 42] on icon at bounding box center [1253, 43] width 20 height 24
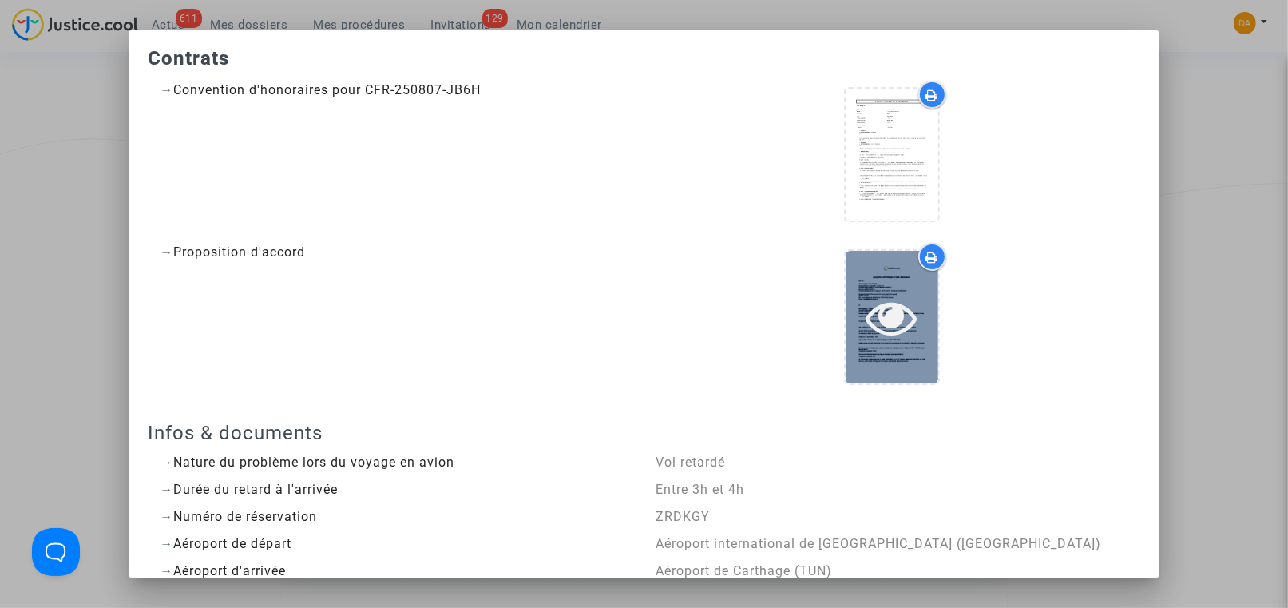
click at [871, 310] on icon at bounding box center [893, 317] width 52 height 51
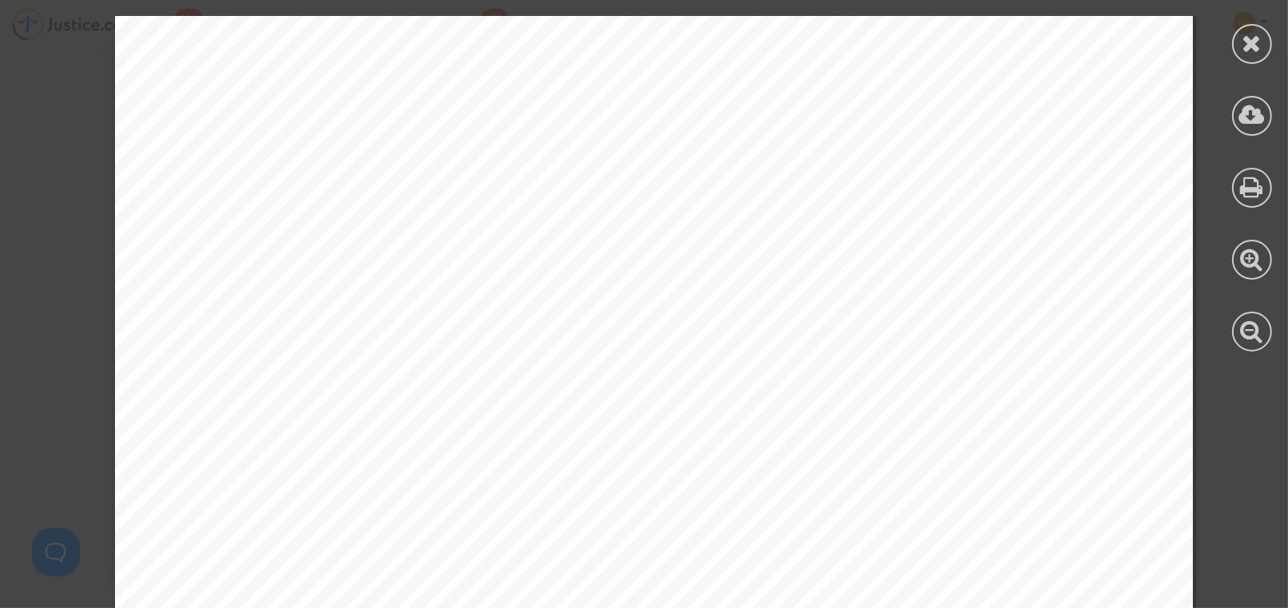
scroll to position [0, 0]
click at [1254, 50] on icon at bounding box center [1253, 43] width 20 height 24
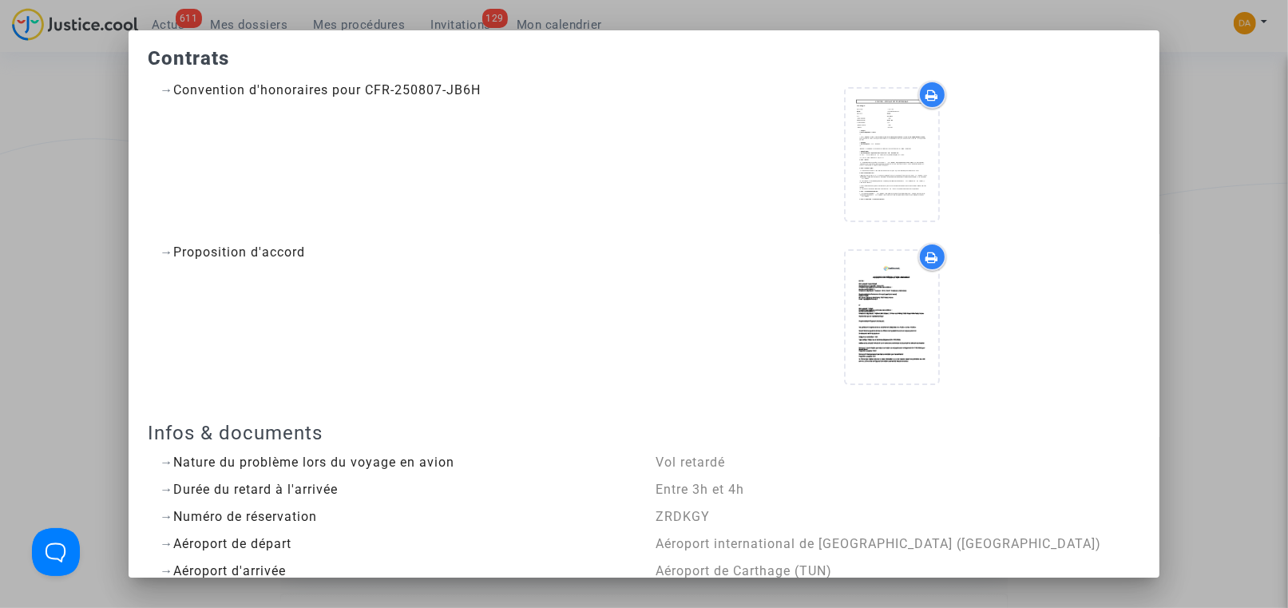
click at [58, 140] on div at bounding box center [644, 304] width 1288 height 608
